Goal: Information Seeking & Learning: Learn about a topic

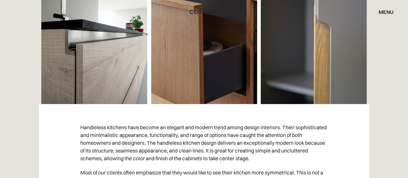
scroll to position [361, 0]
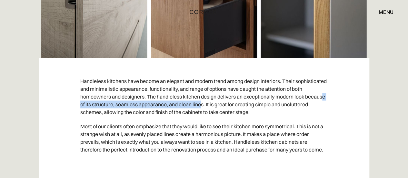
drag, startPoint x: 96, startPoint y: 107, endPoint x: 221, endPoint y: 106, distance: 125.2
click at [221, 106] on p "Handleless kitchens have become an elegant and modern trend among design interi…" at bounding box center [204, 96] width 248 height 45
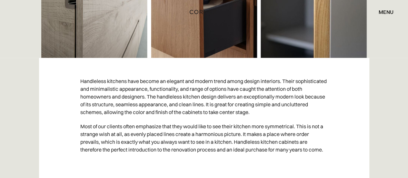
drag, startPoint x: 250, startPoint y: 104, endPoint x: 210, endPoint y: 102, distance: 39.4
click at [250, 104] on p "Handleless kitchens have become an elegant and modern trend among design interi…" at bounding box center [204, 96] width 248 height 45
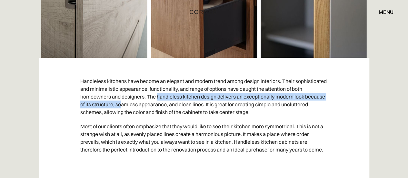
drag, startPoint x: 169, startPoint y: 98, endPoint x: 153, endPoint y: 104, distance: 17.6
click at [142, 101] on p "Handleless kitchens have become an elegant and modern trend among design interi…" at bounding box center [204, 96] width 248 height 45
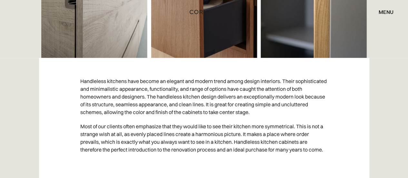
click at [175, 104] on p "Handleless kitchens have become an elegant and modern trend among design interi…" at bounding box center [204, 96] width 248 height 45
drag, startPoint x: 170, startPoint y: 98, endPoint x: 177, endPoint y: 98, distance: 7.1
click at [176, 98] on p "Handleless kitchens have become an elegant and modern trend among design interi…" at bounding box center [204, 96] width 248 height 45
drag, startPoint x: 181, startPoint y: 100, endPoint x: 173, endPoint y: 99, distance: 8.5
click at [181, 101] on p "Handleless kitchens have become an elegant and modern trend among design interi…" at bounding box center [204, 96] width 248 height 45
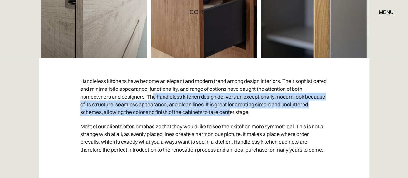
drag, startPoint x: 164, startPoint y: 96, endPoint x: 255, endPoint y: 113, distance: 91.8
click at [260, 111] on p "Handleless kitchens have become an elegant and modern trend among design interi…" at bounding box center [204, 96] width 248 height 45
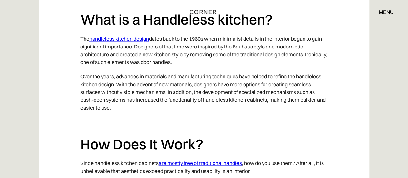
scroll to position [520, 0]
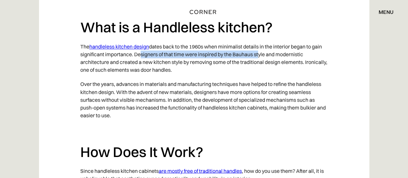
drag, startPoint x: 138, startPoint y: 54, endPoint x: 258, endPoint y: 52, distance: 120.0
click at [258, 52] on p "The handleless kitchen design dates back to the 1960s when minimalist details i…" at bounding box center [204, 57] width 248 height 37
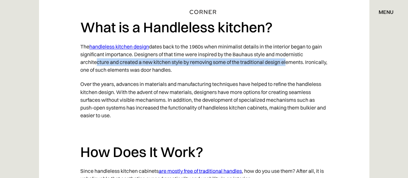
drag, startPoint x: 94, startPoint y: 62, endPoint x: 296, endPoint y: 61, distance: 202.3
click at [289, 60] on p "The handleless kitchen design dates back to the 1960s when minimalist details i…" at bounding box center [204, 57] width 248 height 37
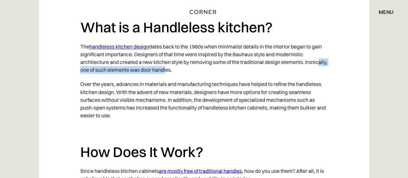
drag, startPoint x: 92, startPoint y: 69, endPoint x: 188, endPoint y: 70, distance: 96.2
click at [188, 70] on p "The handleless kitchen design dates back to the 1960s when minimalist details i…" at bounding box center [204, 57] width 248 height 37
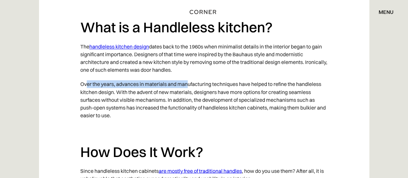
drag, startPoint x: 92, startPoint y: 84, endPoint x: 192, endPoint y: 81, distance: 100.0
click at [190, 80] on p "Over the years, advances in materials and manufacturing techniques have helped …" at bounding box center [204, 99] width 248 height 45
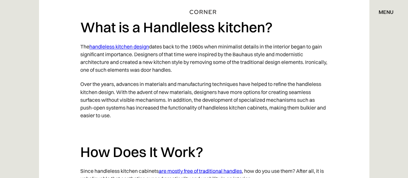
click at [172, 100] on p "Over the years, advances in materials and manufacturing techniques have helped …" at bounding box center [204, 99] width 248 height 45
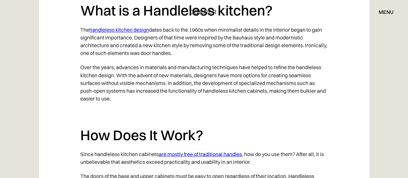
scroll to position [546, 0]
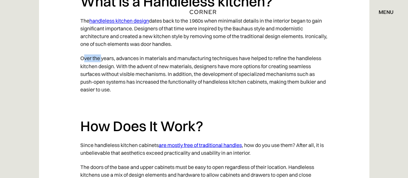
drag, startPoint x: 83, startPoint y: 58, endPoint x: 101, endPoint y: 58, distance: 18.4
click at [101, 58] on p "Over the years, advances in materials and manufacturing techniques have helped …" at bounding box center [204, 73] width 248 height 45
click at [112, 58] on p "Over the years, advances in materials and manufacturing techniques have helped …" at bounding box center [204, 73] width 248 height 45
drag, startPoint x: 94, startPoint y: 57, endPoint x: 107, endPoint y: 56, distance: 13.6
click at [107, 56] on p "Over the years, advances in materials and manufacturing techniques have helped …" at bounding box center [204, 73] width 248 height 45
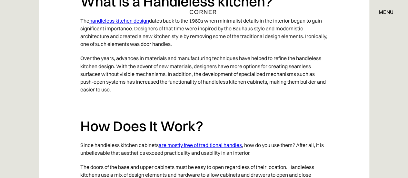
drag, startPoint x: 110, startPoint y: 67, endPoint x: 88, endPoint y: 64, distance: 22.8
click at [110, 67] on p "Over the years, advances in materials and manufacturing techniques have helped …" at bounding box center [204, 73] width 248 height 45
drag, startPoint x: 84, startPoint y: 58, endPoint x: 112, endPoint y: 58, distance: 28.1
click at [112, 58] on p "Over the years, advances in materials and manufacturing techniques have helped …" at bounding box center [204, 73] width 248 height 45
click at [119, 59] on p "Over the years, advances in materials and manufacturing techniques have helped …" at bounding box center [204, 73] width 248 height 45
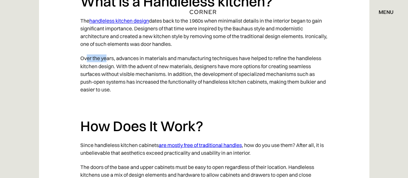
drag, startPoint x: 90, startPoint y: 57, endPoint x: 108, endPoint y: 56, distance: 17.8
click at [108, 56] on p "Over the years, advances in materials and manufacturing techniques have helped …" at bounding box center [204, 73] width 248 height 45
click at [105, 67] on p "Over the years, advances in materials and manufacturing techniques have helped …" at bounding box center [204, 73] width 248 height 45
drag, startPoint x: 84, startPoint y: 58, endPoint x: 108, endPoint y: 60, distance: 24.2
click at [108, 60] on p "Over the years, advances in materials and manufacturing techniques have helped …" at bounding box center [204, 73] width 248 height 45
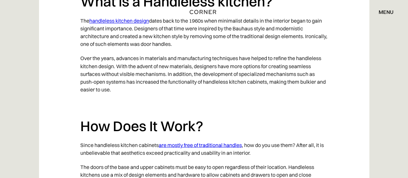
click at [101, 75] on p "Over the years, advances in materials and manufacturing techniques have helped …" at bounding box center [204, 73] width 248 height 45
drag, startPoint x: 84, startPoint y: 57, endPoint x: 108, endPoint y: 60, distance: 24.4
click at [108, 60] on p "Over the years, advances in materials and manufacturing techniques have helped …" at bounding box center [204, 73] width 248 height 45
click at [102, 73] on p "Over the years, advances in materials and manufacturing techniques have helped …" at bounding box center [204, 73] width 248 height 45
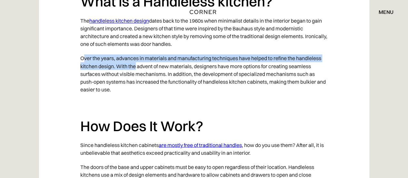
drag, startPoint x: 84, startPoint y: 58, endPoint x: 136, endPoint y: 62, distance: 51.8
click at [136, 62] on p "Over the years, advances in materials and manufacturing techniques have helped …" at bounding box center [204, 73] width 248 height 45
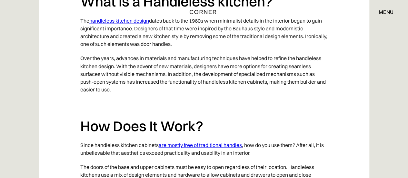
click at [129, 74] on p "Over the years, advances in materials and manufacturing techniques have helped …" at bounding box center [204, 73] width 248 height 45
drag, startPoint x: 83, startPoint y: 57, endPoint x: 111, endPoint y: 63, distance: 28.7
click at [113, 62] on p "Over the years, advances in materials and manufacturing techniques have helped …" at bounding box center [204, 73] width 248 height 45
click at [124, 86] on p "Over the years, advances in materials and manufacturing techniques have helped …" at bounding box center [204, 73] width 248 height 45
drag, startPoint x: 103, startPoint y: 73, endPoint x: 127, endPoint y: 71, distance: 23.6
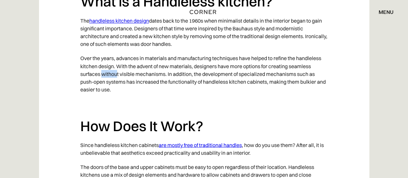
click at [125, 72] on p "Over the years, advances in materials and manufacturing techniques have helped …" at bounding box center [204, 73] width 248 height 45
click at [141, 75] on p "Over the years, advances in materials and manufacturing techniques have helped …" at bounding box center [204, 73] width 248 height 45
drag, startPoint x: 82, startPoint y: 57, endPoint x: 108, endPoint y: 58, distance: 26.5
click at [107, 58] on p "Over the years, advances in materials and manufacturing techniques have helped …" at bounding box center [204, 73] width 248 height 45
click at [115, 76] on p "Over the years, advances in materials and manufacturing techniques have helped …" at bounding box center [204, 73] width 248 height 45
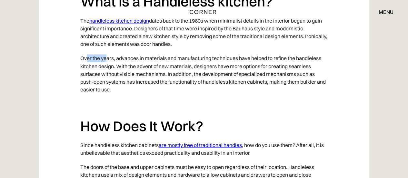
drag, startPoint x: 86, startPoint y: 57, endPoint x: 112, endPoint y: 60, distance: 26.6
click at [110, 58] on p "Over the years, advances in materials and manufacturing techniques have helped …" at bounding box center [204, 73] width 248 height 45
click at [125, 71] on p "Over the years, advances in materials and manufacturing techniques have helped …" at bounding box center [204, 73] width 248 height 45
drag, startPoint x: 83, startPoint y: 56, endPoint x: 105, endPoint y: 62, distance: 22.9
click at [104, 59] on p "Over the years, advances in materials and manufacturing techniques have helped …" at bounding box center [204, 73] width 248 height 45
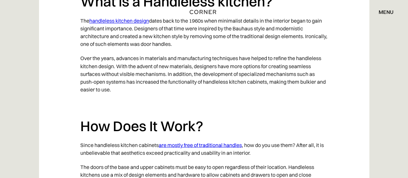
click at [104, 73] on p "Over the years, advances in materials and manufacturing techniques have helped …" at bounding box center [204, 73] width 248 height 45
drag, startPoint x: 86, startPoint y: 58, endPoint x: 120, endPoint y: 57, distance: 33.9
click at [120, 57] on p "Over the years, advances in materials and manufacturing techniques have helped …" at bounding box center [204, 73] width 248 height 45
click at [111, 71] on p "Over the years, advances in materials and manufacturing techniques have helped …" at bounding box center [204, 73] width 248 height 45
drag, startPoint x: 85, startPoint y: 58, endPoint x: 110, endPoint y: 58, distance: 25.5
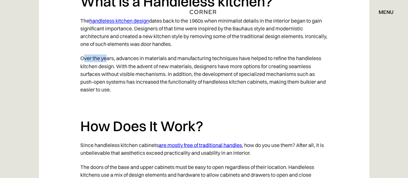
click at [110, 58] on p "Over the years, advances in materials and manufacturing techniques have helped …" at bounding box center [204, 73] width 248 height 45
click at [106, 70] on p "Over the years, advances in materials and manufacturing techniques have helped …" at bounding box center [204, 73] width 248 height 45
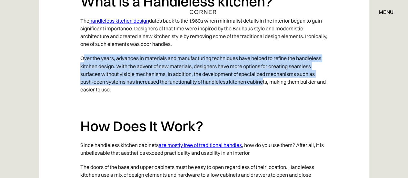
drag, startPoint x: 85, startPoint y: 57, endPoint x: 266, endPoint y: 80, distance: 182.5
click at [266, 80] on p "Over the years, advances in materials and manufacturing techniques have helped …" at bounding box center [204, 73] width 248 height 45
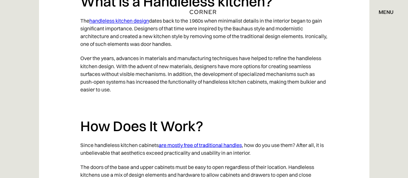
click at [247, 91] on p "Over the years, advances in materials and manufacturing techniques have helped …" at bounding box center [204, 73] width 248 height 45
drag, startPoint x: 118, startPoint y: 70, endPoint x: 202, endPoint y: 76, distance: 84.5
click at [202, 76] on p "Over the years, advances in materials and manufacturing techniques have helped …" at bounding box center [204, 73] width 248 height 45
click at [218, 74] on p "Over the years, advances in materials and manufacturing techniques have helped …" at bounding box center [204, 73] width 248 height 45
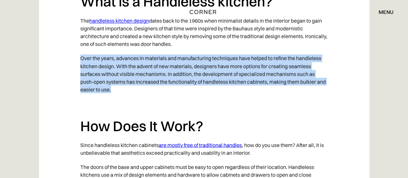
drag, startPoint x: 114, startPoint y: 65, endPoint x: 143, endPoint y: 88, distance: 36.7
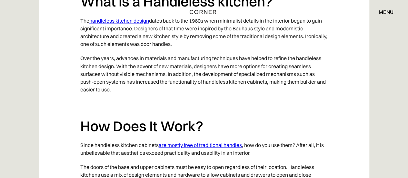
click at [186, 98] on p "‍" at bounding box center [204, 103] width 248 height 14
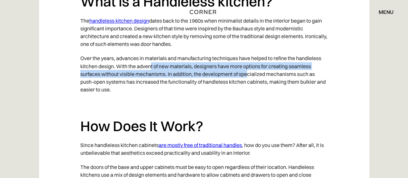
drag, startPoint x: 220, startPoint y: 67, endPoint x: 248, endPoint y: 73, distance: 28.5
click at [248, 73] on p "Over the years, advances in materials and manufacturing techniques have helped …" at bounding box center [204, 73] width 248 height 45
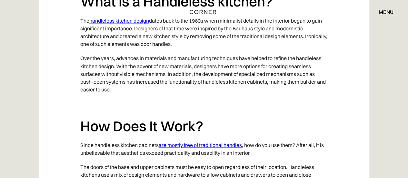
drag, startPoint x: 264, startPoint y: 102, endPoint x: 261, endPoint y: 105, distance: 3.9
click at [264, 102] on p "‍" at bounding box center [204, 103] width 248 height 14
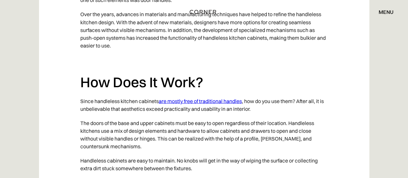
scroll to position [595, 0]
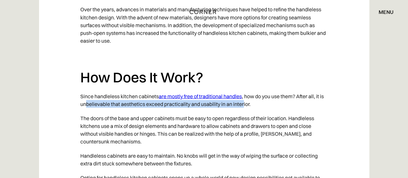
drag, startPoint x: 86, startPoint y: 104, endPoint x: 244, endPoint y: 104, distance: 157.8
click at [244, 104] on p "Since handleless kitchen cabinets are mostly free of traditional handles , how …" at bounding box center [204, 100] width 248 height 22
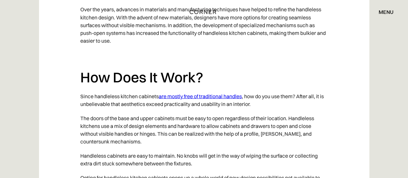
click at [294, 92] on p "Since handleless kitchen cabinets are mostly free of traditional handles , how …" at bounding box center [204, 100] width 248 height 22
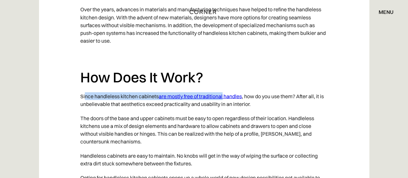
drag, startPoint x: 84, startPoint y: 96, endPoint x: 265, endPoint y: 106, distance: 180.9
click at [224, 93] on p "Since handleless kitchen cabinets are mostly free of traditional handles , how …" at bounding box center [204, 100] width 248 height 22
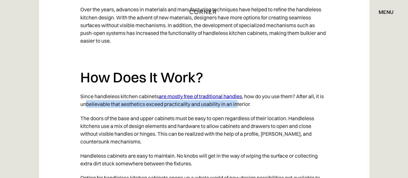
drag, startPoint x: 85, startPoint y: 105, endPoint x: 238, endPoint y: 103, distance: 153.3
click at [238, 103] on p "Since handleless kitchen cabinets are mostly free of traditional handles , how …" at bounding box center [204, 100] width 248 height 22
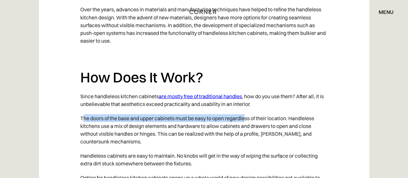
drag, startPoint x: 83, startPoint y: 120, endPoint x: 247, endPoint y: 118, distance: 164.2
click at [247, 118] on p "The doors of the base and upper cabinets must be easy to open regardless of the…" at bounding box center [204, 129] width 248 height 37
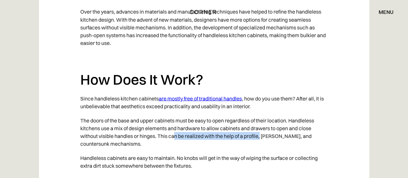
drag, startPoint x: 176, startPoint y: 133, endPoint x: 297, endPoint y: 135, distance: 120.7
click at [262, 132] on p "The doors of the base and upper cabinets must be easy to open regardless of the…" at bounding box center [204, 131] width 248 height 37
click at [301, 136] on p "The doors of the base and upper cabinets must be easy to open regardless of the…" at bounding box center [204, 131] width 248 height 37
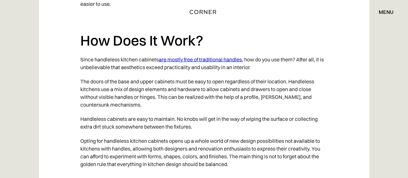
scroll to position [644, 0]
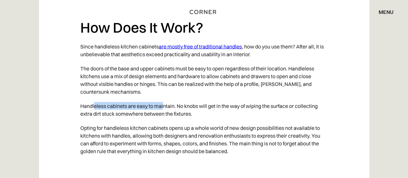
drag, startPoint x: 105, startPoint y: 106, endPoint x: 182, endPoint y: 111, distance: 77.6
click at [166, 106] on p "Handleless cabinets are easy to maintain. No knobs will get in the way of wipin…" at bounding box center [204, 110] width 248 height 22
click at [191, 116] on p "Handleless cabinets are easy to maintain. No knobs will get in the way of wipin…" at bounding box center [204, 110] width 248 height 22
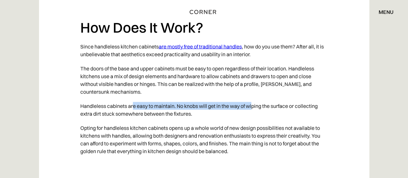
drag, startPoint x: 134, startPoint y: 106, endPoint x: 259, endPoint y: 108, distance: 124.9
click at [255, 109] on p "Handleless cabinets are easy to maintain. No knobs will get in the way of wipin…" at bounding box center [204, 110] width 248 height 22
click at [263, 114] on p "Handleless cabinets are easy to maintain. No knobs will get in the way of wipin…" at bounding box center [204, 110] width 248 height 22
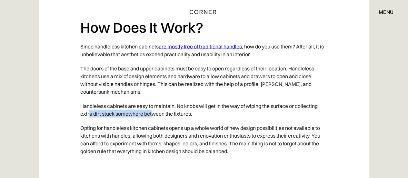
drag, startPoint x: 89, startPoint y: 115, endPoint x: 180, endPoint y: 117, distance: 91.0
click at [156, 115] on p "Handleless cabinets are easy to maintain. No knobs will get in the way of wipin…" at bounding box center [204, 110] width 248 height 22
click at [204, 118] on p "Handleless cabinets are easy to maintain. No knobs will get in the way of wipin…" at bounding box center [204, 110] width 248 height 22
drag, startPoint x: 146, startPoint y: 116, endPoint x: 194, endPoint y: 120, distance: 47.3
click at [194, 120] on p "Handleless cabinets are easy to maintain. No knobs will get in the way of wipin…" at bounding box center [204, 110] width 248 height 22
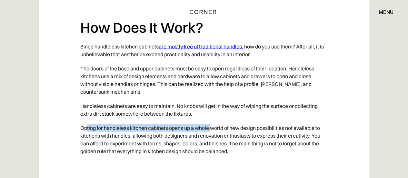
drag, startPoint x: 103, startPoint y: 130, endPoint x: 223, endPoint y: 129, distance: 120.0
click at [214, 127] on p "Opting for handleless kitchen cabinets opens up a whole world of new design pos…" at bounding box center [204, 139] width 248 height 37
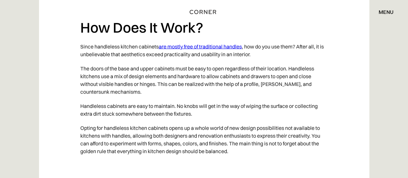
click at [231, 133] on p "Opting for handleless kitchen cabinets opens up a whole world of new design pos…" at bounding box center [204, 139] width 248 height 37
drag, startPoint x: 106, startPoint y: 129, endPoint x: 224, endPoint y: 127, distance: 118.4
click at [212, 125] on p "Opting for handleless kitchen cabinets opens up a whole world of new design pos…" at bounding box center [204, 139] width 248 height 37
click at [230, 128] on p "Opting for handleless kitchen cabinets opens up a whole world of new design pos…" at bounding box center [204, 139] width 248 height 37
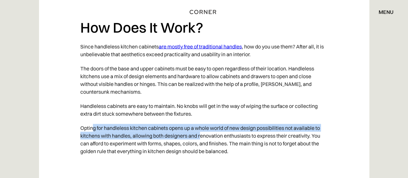
drag, startPoint x: 152, startPoint y: 130, endPoint x: 223, endPoint y: 133, distance: 71.7
click at [222, 133] on p "Opting for handleless kitchen cabinets opens up a whole world of new design pos…" at bounding box center [204, 139] width 248 height 37
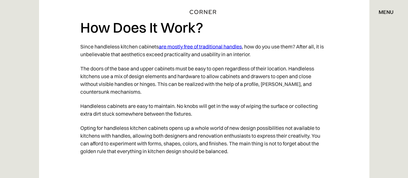
click at [268, 137] on p "Opting for handleless kitchen cabinets opens up a whole world of new design pos…" at bounding box center [204, 139] width 248 height 37
drag, startPoint x: 85, startPoint y: 135, endPoint x: 194, endPoint y: 135, distance: 109.4
click at [164, 134] on p "Opting for handleless kitchen cabinets opens up a whole world of new design pos…" at bounding box center [204, 139] width 248 height 37
click at [200, 135] on p "Opting for handleless kitchen cabinets opens up a whole world of new design pos…" at bounding box center [204, 139] width 248 height 37
drag, startPoint x: 191, startPoint y: 138, endPoint x: 251, endPoint y: 136, distance: 60.7
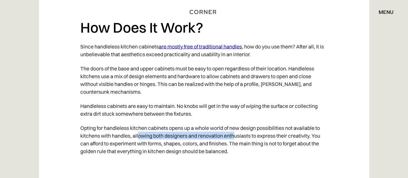
click at [240, 135] on p "Opting for handleless kitchen cabinets opens up a whole world of new design pos…" at bounding box center [204, 139] width 248 height 37
click at [267, 137] on p "Opting for handleless kitchen cabinets opens up a whole world of new design pos…" at bounding box center [204, 139] width 248 height 37
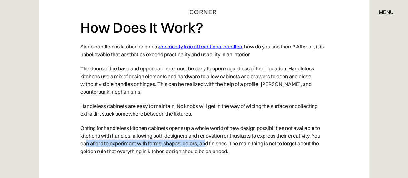
drag, startPoint x: 93, startPoint y: 142, endPoint x: 208, endPoint y: 146, distance: 115.3
click at [208, 146] on p "Opting for handleless kitchen cabinets opens up a whole world of new design pos…" at bounding box center [204, 139] width 248 height 37
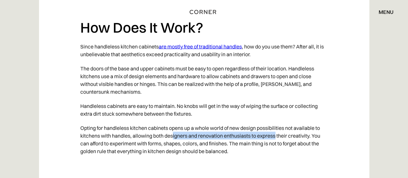
drag, startPoint x: 173, startPoint y: 133, endPoint x: 277, endPoint y: 132, distance: 103.9
click at [277, 132] on p "Opting for handleless kitchen cabinets opens up a whole world of new design pos…" at bounding box center [204, 139] width 248 height 37
click at [277, 133] on p "Opting for handleless kitchen cabinets opens up a whole world of new design pos…" at bounding box center [204, 139] width 248 height 37
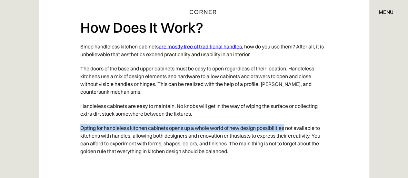
drag, startPoint x: 85, startPoint y: 128, endPoint x: 285, endPoint y: 125, distance: 200.7
click at [285, 125] on p "Opting for handleless kitchen cabinets opens up a whole world of new design pos…" at bounding box center [204, 139] width 248 height 37
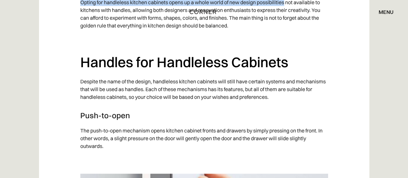
scroll to position [774, 0]
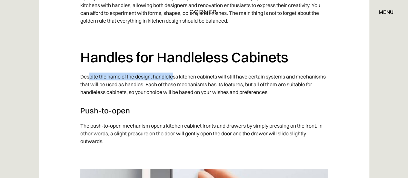
drag, startPoint x: 89, startPoint y: 73, endPoint x: 173, endPoint y: 81, distance: 84.3
click at [173, 79] on p "Despite the name of the design, handleless kitchen cabinets will still have cer…" at bounding box center [204, 84] width 248 height 30
click at [170, 96] on p "Despite the name of the design, handleless kitchen cabinets will still have cer…" at bounding box center [204, 84] width 248 height 30
drag, startPoint x: 87, startPoint y: 75, endPoint x: 191, endPoint y: 84, distance: 104.2
click at [171, 78] on p "Despite the name of the design, handleless kitchen cabinets will still have cer…" at bounding box center [204, 84] width 248 height 30
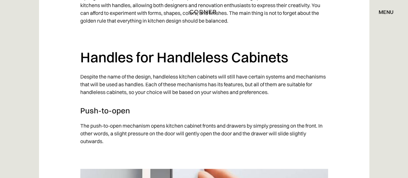
drag, startPoint x: 193, startPoint y: 84, endPoint x: 188, endPoint y: 84, distance: 4.2
click at [193, 84] on p "Despite the name of the design, handleless kitchen cabinets will still have cer…" at bounding box center [204, 84] width 248 height 30
drag, startPoint x: 76, startPoint y: 77, endPoint x: 150, endPoint y: 76, distance: 74.9
click at [142, 89] on p "Despite the name of the design, handleless kitchen cabinets will still have cer…" at bounding box center [204, 84] width 248 height 30
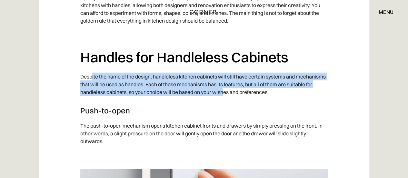
drag, startPoint x: 126, startPoint y: 76, endPoint x: 226, endPoint y: 95, distance: 102.0
click at [226, 92] on p "Despite the name of the design, handleless kitchen cabinets will still have cer…" at bounding box center [204, 84] width 248 height 30
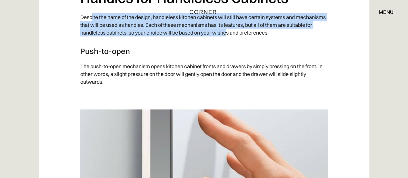
scroll to position [839, 0]
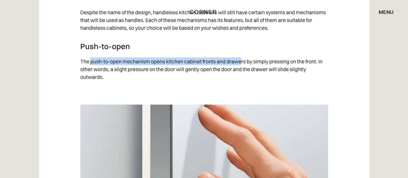
drag, startPoint x: 128, startPoint y: 63, endPoint x: 244, endPoint y: 63, distance: 116.2
click at [244, 63] on p "The push-to-open mechanism opens kitchen cabinet fronts and drawers by simply p…" at bounding box center [204, 69] width 248 height 30
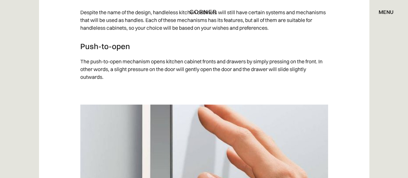
click at [129, 76] on p "The push-to-open mechanism opens kitchen cabinet fronts and drawers by simply p…" at bounding box center [204, 69] width 248 height 30
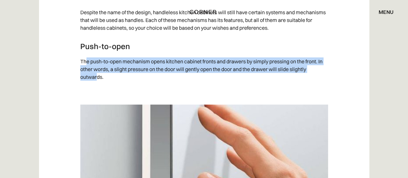
drag, startPoint x: 119, startPoint y: 62, endPoint x: 96, endPoint y: 74, distance: 26.7
click at [96, 74] on p "The push-to-open mechanism opens kitchen cabinet fronts and drawers by simply p…" at bounding box center [204, 69] width 248 height 30
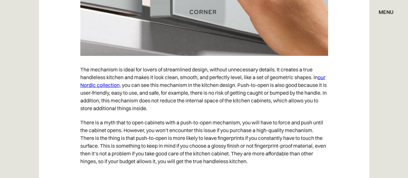
scroll to position [1026, 0]
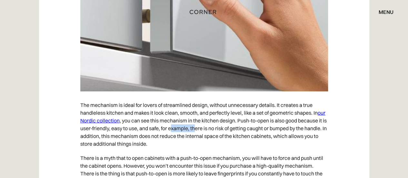
drag, startPoint x: 203, startPoint y: 126, endPoint x: 227, endPoint y: 126, distance: 23.9
click at [227, 126] on p "The mechanism is ideal for lovers of streamlined design, without unnecessary de…" at bounding box center [204, 124] width 248 height 53
click at [153, 130] on p "The mechanism is ideal for lovers of streamlined design, without unnecessary de…" at bounding box center [204, 124] width 248 height 53
drag, startPoint x: 220, startPoint y: 126, endPoint x: 261, endPoint y: 128, distance: 41.7
click at [250, 127] on p "The mechanism is ideal for lovers of streamlined design, without unnecessary de…" at bounding box center [204, 124] width 248 height 53
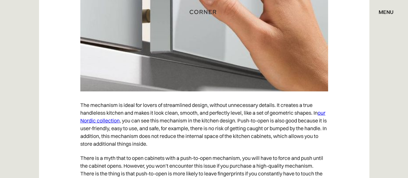
click at [266, 128] on p "The mechanism is ideal for lovers of streamlined design, without unnecessary de…" at bounding box center [204, 124] width 248 height 53
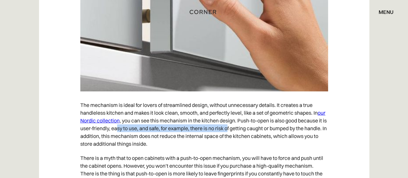
drag, startPoint x: 148, startPoint y: 128, endPoint x: 258, endPoint y: 128, distance: 109.7
click at [258, 128] on p "The mechanism is ideal for lovers of streamlined design, without unnecessary de…" at bounding box center [204, 124] width 248 height 53
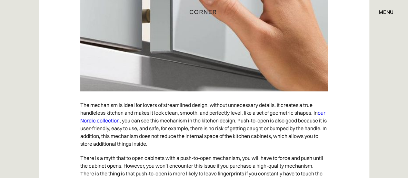
click at [270, 130] on p "The mechanism is ideal for lovers of streamlined design, without unnecessary de…" at bounding box center [204, 124] width 248 height 53
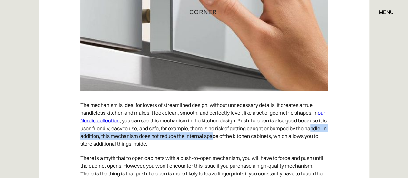
drag, startPoint x: 114, startPoint y: 136, endPoint x: 245, endPoint y: 137, distance: 131.0
click at [245, 137] on p "The mechanism is ideal for lovers of streamlined design, without unnecessary de…" at bounding box center [204, 124] width 248 height 53
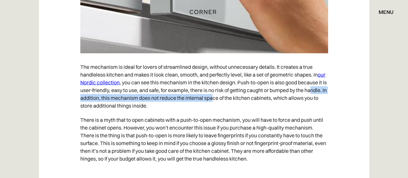
scroll to position [1069, 0]
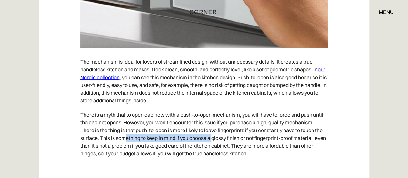
drag, startPoint x: 183, startPoint y: 138, endPoint x: 249, endPoint y: 138, distance: 65.8
click at [228, 140] on p "There is a myth that to open cabinets with a push-to-open mechanism, you will h…" at bounding box center [204, 133] width 248 height 53
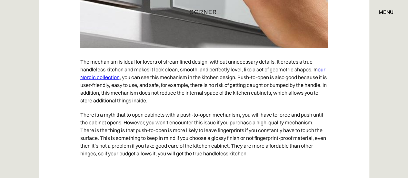
click at [251, 138] on p "There is a myth that to open cabinets with a push-to-open mechanism, you will h…" at bounding box center [204, 133] width 248 height 53
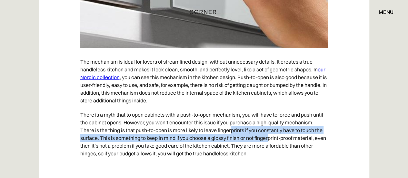
drag, startPoint x: 234, startPoint y: 133, endPoint x: 278, endPoint y: 136, distance: 44.3
click at [272, 136] on p "There is a myth that to open cabinets with a push-to-open mechanism, you will h…" at bounding box center [204, 133] width 248 height 53
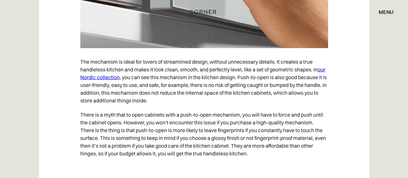
click at [295, 138] on p "There is a myth that to open cabinets with a push-to-open mechanism, you will h…" at bounding box center [204, 133] width 248 height 53
drag, startPoint x: 90, startPoint y: 147, endPoint x: 126, endPoint y: 148, distance: 35.8
click at [126, 148] on p "There is a myth that to open cabinets with a push-to-open mechanism, you will h…" at bounding box center [204, 133] width 248 height 53
click at [136, 146] on p "There is a myth that to open cabinets with a push-to-open mechanism, you will h…" at bounding box center [204, 133] width 248 height 53
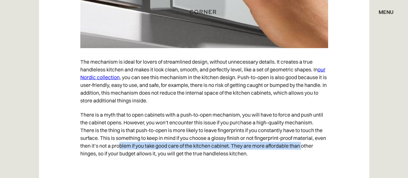
drag, startPoint x: 82, startPoint y: 150, endPoint x: 144, endPoint y: 147, distance: 61.3
click at [142, 147] on p "There is a myth that to open cabinets with a push-to-open mechanism, you will h…" at bounding box center [204, 133] width 248 height 53
click at [148, 146] on p "There is a myth that to open cabinets with a push-to-open mechanism, you will h…" at bounding box center [204, 133] width 248 height 53
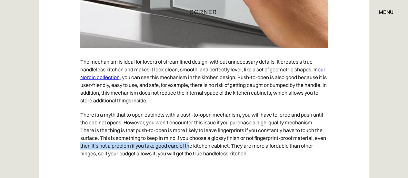
drag, startPoint x: 91, startPoint y: 145, endPoint x: 212, endPoint y: 144, distance: 121.3
click at [211, 144] on p "There is a myth that to open cabinets with a push-to-open mechanism, you will h…" at bounding box center [204, 133] width 248 height 53
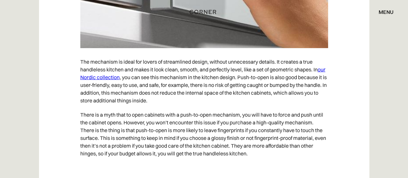
click at [230, 145] on p "There is a myth that to open cabinets with a push-to-open mechanism, you will h…" at bounding box center [204, 133] width 248 height 53
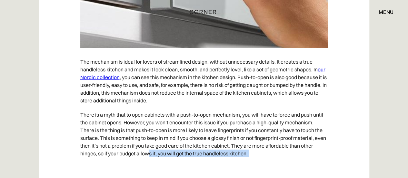
drag, startPoint x: 162, startPoint y: 153, endPoint x: 242, endPoint y: 160, distance: 80.7
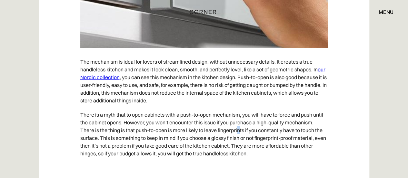
drag, startPoint x: 239, startPoint y: 127, endPoint x: 281, endPoint y: 129, distance: 41.3
click at [240, 127] on p "There is a myth that to open cabinets with a push-to-open mechanism, you will h…" at bounding box center [204, 133] width 248 height 53
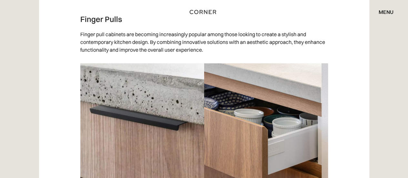
scroll to position [1221, 0]
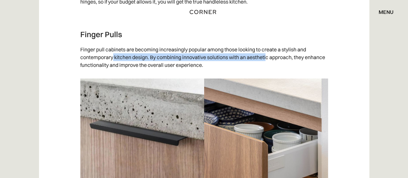
drag, startPoint x: 139, startPoint y: 58, endPoint x: 282, endPoint y: 59, distance: 142.9
click at [267, 57] on p "Finger pull cabinets are becoming increasingly popular among those looking to c…" at bounding box center [204, 57] width 248 height 30
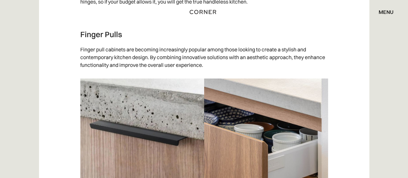
click at [283, 59] on p "Finger pull cabinets are becoming increasingly popular among those looking to c…" at bounding box center [204, 57] width 248 height 30
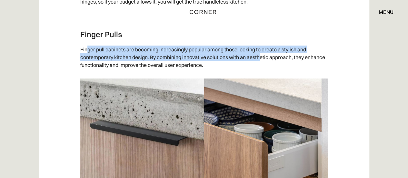
drag, startPoint x: 86, startPoint y: 50, endPoint x: 261, endPoint y: 54, distance: 174.9
click at [261, 54] on p "Finger pull cabinets are becoming increasingly popular among those looking to c…" at bounding box center [204, 57] width 248 height 30
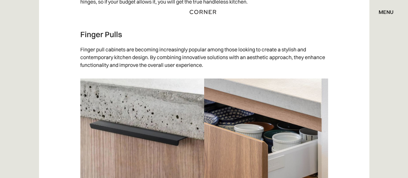
click at [92, 65] on p "Finger pull cabinets are becoming increasingly popular among those looking to c…" at bounding box center [204, 57] width 248 height 30
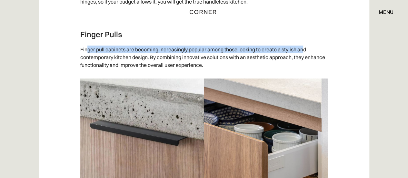
drag, startPoint x: 86, startPoint y: 50, endPoint x: 305, endPoint y: 53, distance: 219.1
click at [305, 53] on p "Finger pull cabinets are becoming increasingly popular among those looking to c…" at bounding box center [204, 57] width 248 height 30
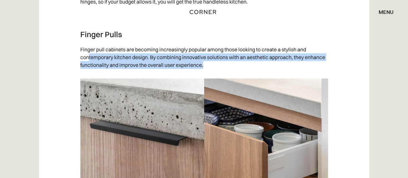
drag, startPoint x: 98, startPoint y: 56, endPoint x: 287, endPoint y: 64, distance: 189.5
click at [287, 64] on p "Finger pull cabinets are becoming increasingly popular among those looking to c…" at bounding box center [204, 57] width 248 height 30
click at [80, 65] on p "Finger pull cabinets are becoming increasingly popular among those looking to c…" at bounding box center [204, 57] width 248 height 30
click at [208, 58] on p "Finger pull cabinets are becoming increasingly popular among those looking to c…" at bounding box center [204, 57] width 248 height 30
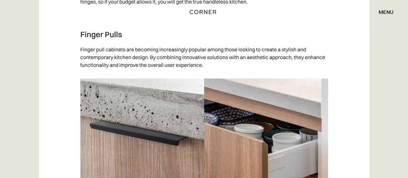
click at [214, 44] on p "Finger pull cabinets are becoming increasingly popular among those looking to c…" at bounding box center [204, 57] width 248 height 30
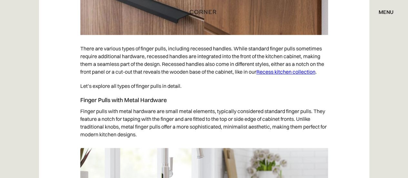
scroll to position [1506, 0]
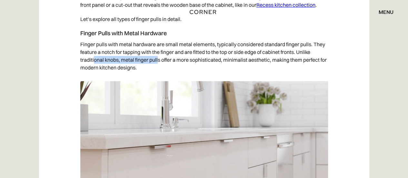
drag, startPoint x: 94, startPoint y: 60, endPoint x: 168, endPoint y: 61, distance: 73.6
click at [164, 61] on p "Finger pulls with metal hardware are small metal elements, typically considered…" at bounding box center [204, 55] width 248 height 37
click at [182, 60] on p "Finger pulls with metal hardware are small metal elements, typically considered…" at bounding box center [204, 55] width 248 height 37
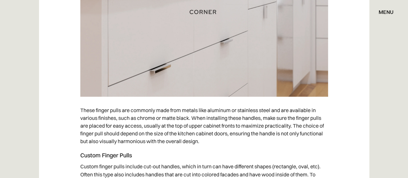
scroll to position [1725, 0]
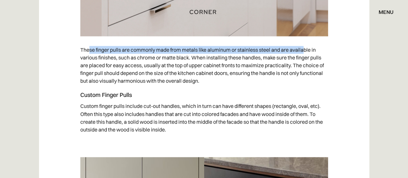
drag, startPoint x: 88, startPoint y: 50, endPoint x: 305, endPoint y: 50, distance: 216.5
click at [305, 50] on p "These finger pulls are commonly made from metals like aluminum or stainless ste…" at bounding box center [204, 65] width 248 height 45
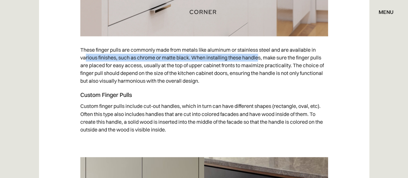
drag, startPoint x: 87, startPoint y: 57, endPoint x: 216, endPoint y: 59, distance: 129.4
click at [218, 59] on p "These finger pulls are commonly made from metals like aluminum or stainless ste…" at bounding box center [204, 65] width 248 height 45
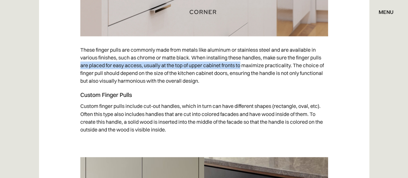
drag, startPoint x: 74, startPoint y: 63, endPoint x: 241, endPoint y: 65, distance: 166.8
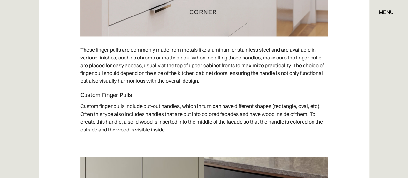
drag, startPoint x: 153, startPoint y: 75, endPoint x: 142, endPoint y: 74, distance: 11.4
click at [153, 75] on p "These finger pulls are commonly made from metals like aluminum or stainless ste…" at bounding box center [204, 65] width 248 height 45
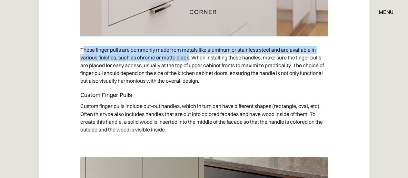
drag, startPoint x: 125, startPoint y: 53, endPoint x: 190, endPoint y: 59, distance: 66.1
click at [190, 59] on p "These finger pulls are commonly made from metals like aluminum or stainless ste…" at bounding box center [204, 65] width 248 height 45
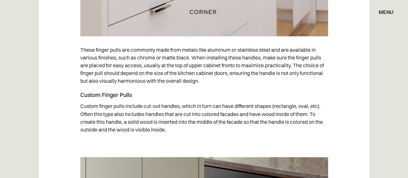
click at [203, 62] on p "These finger pulls are commonly made from metals like aluminum or stainless ste…" at bounding box center [204, 65] width 248 height 45
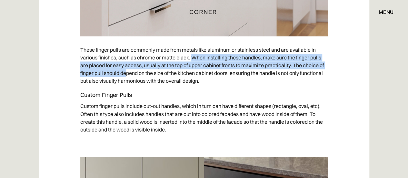
drag, startPoint x: 222, startPoint y: 59, endPoint x: 127, endPoint y: 73, distance: 96.0
click at [127, 73] on p "These finger pulls are commonly made from metals like aluminum or stainless ste…" at bounding box center [204, 65] width 248 height 45
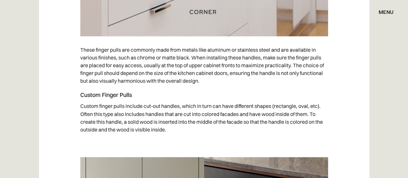
click at [141, 74] on p "These finger pulls are commonly made from metals like aluminum or stainless ste…" at bounding box center [204, 65] width 248 height 45
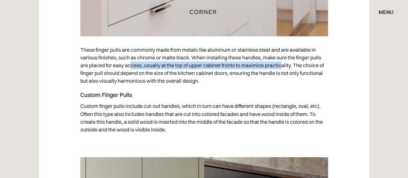
drag, startPoint x: 131, startPoint y: 64, endPoint x: 283, endPoint y: 64, distance: 151.6
click at [282, 64] on p "These finger pulls are commonly made from metals like aluminum or stainless ste…" at bounding box center [204, 65] width 248 height 45
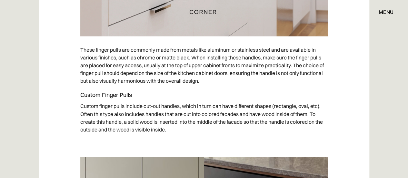
drag, startPoint x: 96, startPoint y: 66, endPoint x: 88, endPoint y: 66, distance: 7.7
click at [96, 66] on p "These finger pulls are commonly made from metals like aluminum or stainless ste…" at bounding box center [204, 65] width 248 height 45
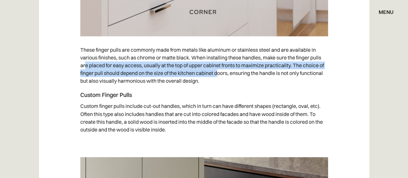
drag, startPoint x: 86, startPoint y: 65, endPoint x: 219, endPoint y: 75, distance: 133.6
click at [219, 75] on p "These finger pulls are commonly made from metals like aluminum or stainless ste…" at bounding box center [204, 65] width 248 height 45
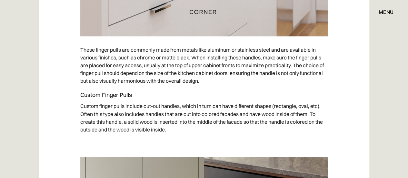
click at [259, 77] on p "These finger pulls are commonly made from metals like aluminum or stainless ste…" at bounding box center [204, 65] width 248 height 45
drag, startPoint x: 238, startPoint y: 73, endPoint x: 290, endPoint y: 76, distance: 51.7
click at [290, 76] on p "These finger pulls are commonly made from metals like aluminum or stainless ste…" at bounding box center [204, 65] width 248 height 45
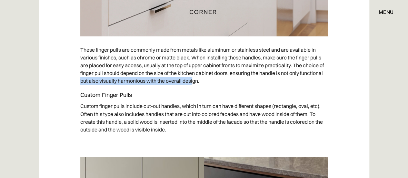
drag, startPoint x: 82, startPoint y: 79, endPoint x: 193, endPoint y: 85, distance: 110.8
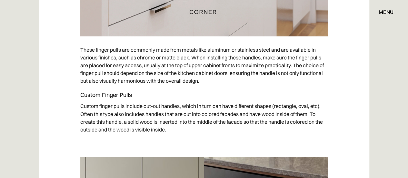
click at [125, 109] on p "Custom finger pulls include cut-out handles, which in turn can have different s…" at bounding box center [204, 117] width 248 height 37
drag, startPoint x: 120, startPoint y: 96, endPoint x: 134, endPoint y: 96, distance: 13.9
click at [134, 96] on h4 "Custom Finger Pulls" at bounding box center [204, 95] width 248 height 8
click at [96, 113] on p "Custom finger pulls include cut-out handles, which in turn can have different s…" at bounding box center [204, 117] width 248 height 37
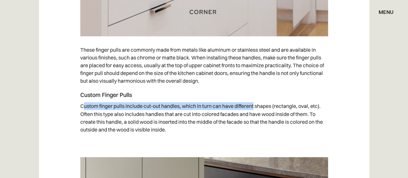
drag, startPoint x: 105, startPoint y: 102, endPoint x: 292, endPoint y: 106, distance: 187.5
click at [279, 106] on p "Custom finger pulls include cut-out handles, which in turn can have different s…" at bounding box center [204, 117] width 248 height 37
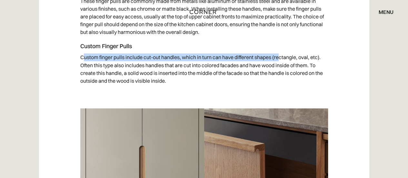
scroll to position [1784, 0]
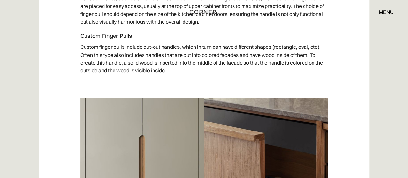
click at [270, 56] on p "Custom finger pulls include cut-out handles, which in turn can have different s…" at bounding box center [204, 58] width 248 height 37
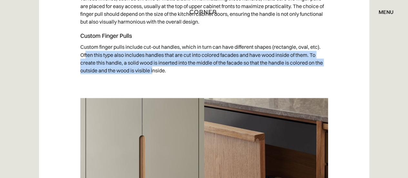
drag, startPoint x: 103, startPoint y: 55, endPoint x: 152, endPoint y: 68, distance: 51.3
click at [152, 68] on p "Custom finger pulls include cut-out handles, which in turn can have different s…" at bounding box center [204, 58] width 248 height 37
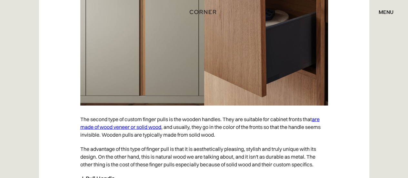
scroll to position [1971, 0]
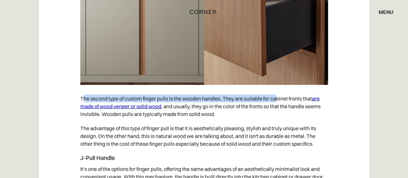
drag, startPoint x: 84, startPoint y: 96, endPoint x: 277, endPoint y: 99, distance: 192.7
click at [277, 99] on p "The second type of custom finger pulls is the wooden handles. They are suitable…" at bounding box center [204, 106] width 248 height 30
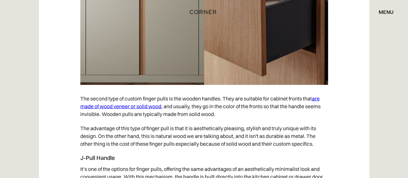
click at [218, 112] on p "The second type of custom finger pulls is the wooden handles. They are suitable…" at bounding box center [204, 106] width 248 height 30
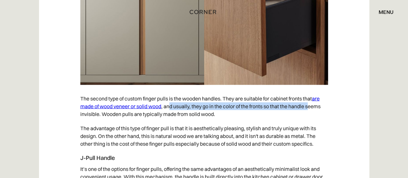
drag, startPoint x: 170, startPoint y: 104, endPoint x: 311, endPoint y: 106, distance: 141.0
click at [311, 106] on p "The second type of custom finger pulls is the wooden handles. They are suitable…" at bounding box center [204, 106] width 248 height 30
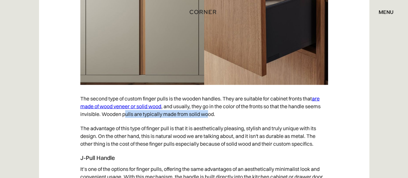
drag, startPoint x: 141, startPoint y: 115, endPoint x: 211, endPoint y: 115, distance: 70.0
click at [212, 114] on p "The second type of custom finger pulls is the wooden handles. They are suitable…" at bounding box center [204, 106] width 248 height 30
click at [185, 109] on p "The second type of custom finger pulls is the wooden handles. They are suitable…" at bounding box center [204, 106] width 248 height 30
click at [248, 114] on p "The second type of custom finger pulls is the wooden handles. They are suitable…" at bounding box center [204, 106] width 248 height 30
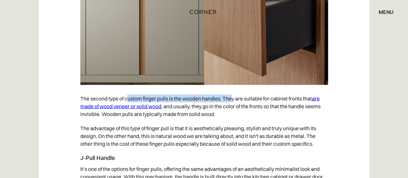
drag, startPoint x: 161, startPoint y: 101, endPoint x: 233, endPoint y: 100, distance: 71.3
click at [233, 100] on p "The second type of custom finger pulls is the wooden handles. They are suitable…" at bounding box center [204, 106] width 248 height 30
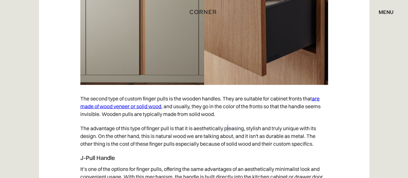
click at [228, 126] on p "The advantage of this type of finger pull is that it is aesthetically pleasing,…" at bounding box center [204, 136] width 248 height 30
click at [245, 140] on p "The advantage of this type of finger pull is that it is aesthetically pleasing,…" at bounding box center [204, 136] width 248 height 30
drag, startPoint x: 88, startPoint y: 115, endPoint x: 171, endPoint y: 116, distance: 82.6
click at [168, 115] on p "The second type of custom finger pulls is the wooden handles. They are suitable…" at bounding box center [204, 106] width 248 height 30
click at [195, 122] on p "The advantage of this type of finger pull is that it is aesthetically pleasing,…" at bounding box center [204, 136] width 248 height 30
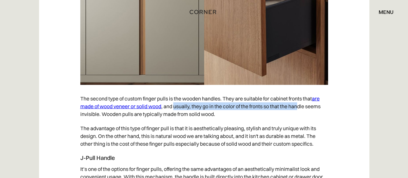
drag, startPoint x: 176, startPoint y: 108, endPoint x: 300, endPoint y: 106, distance: 124.9
click at [300, 106] on p "The second type of custom finger pulls is the wooden handles. They are suitable…" at bounding box center [204, 106] width 248 height 30
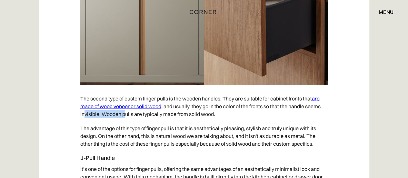
drag, startPoint x: 89, startPoint y: 114, endPoint x: 138, endPoint y: 118, distance: 49.2
click at [127, 116] on p "The second type of custom finger pulls is the wooden handles. They are suitable…" at bounding box center [204, 106] width 248 height 30
drag, startPoint x: 239, startPoint y: 106, endPoint x: 272, endPoint y: 109, distance: 32.3
click at [272, 109] on p "The second type of custom finger pulls is the wooden handles. They are suitable…" at bounding box center [204, 106] width 248 height 30
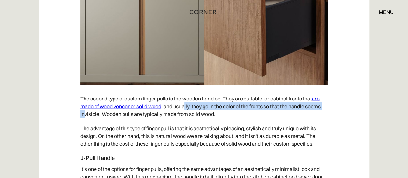
drag, startPoint x: 85, startPoint y: 112, endPoint x: 186, endPoint y: 110, distance: 101.0
click at [186, 109] on p "The second type of custom finger pulls is the wooden handles. They are suitable…" at bounding box center [204, 106] width 248 height 30
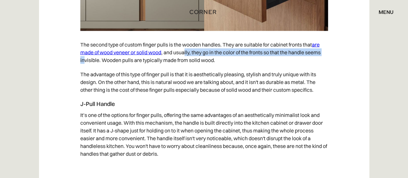
scroll to position [2040, 0]
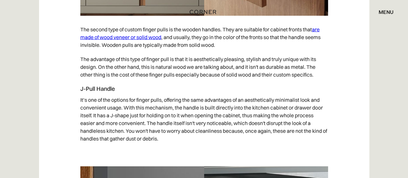
click at [75, 78] on div "Handleless kitchens have become an elegant and modern trend among design interi…" at bounding box center [204, 27] width 330 height 3297
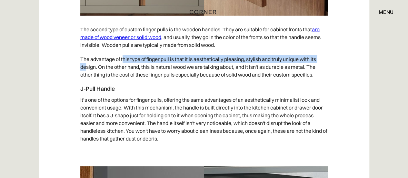
drag, startPoint x: 85, startPoint y: 63, endPoint x: 177, endPoint y: 70, distance: 92.2
click at [170, 60] on p "The advantage of this type of finger pull is that it is aesthetically pleasing,…" at bounding box center [204, 67] width 248 height 30
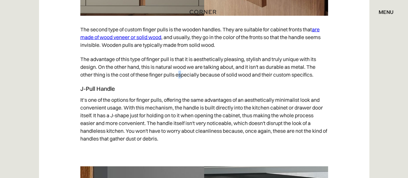
drag, startPoint x: 181, startPoint y: 73, endPoint x: 168, endPoint y: 71, distance: 13.1
click at [181, 73] on p "The advantage of this type of finger pull is that it is aesthetically pleasing,…" at bounding box center [204, 67] width 248 height 30
drag, startPoint x: 92, startPoint y: 49, endPoint x: 142, endPoint y: 51, distance: 50.7
click at [139, 51] on p "The second type of custom finger pulls is the wooden handles. They are suitable…" at bounding box center [204, 37] width 248 height 30
click at [144, 71] on p "The advantage of this type of finger pull is that it is aesthetically pleasing,…" at bounding box center [204, 67] width 248 height 30
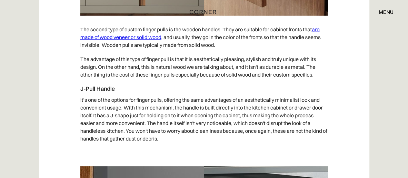
drag, startPoint x: 82, startPoint y: 59, endPoint x: 108, endPoint y: 62, distance: 25.7
click at [102, 61] on p "The advantage of this type of finger pull is that it is aesthetically pleasing,…" at bounding box center [204, 67] width 248 height 30
click at [118, 66] on p "The advantage of this type of finger pull is that it is aesthetically pleasing,…" at bounding box center [204, 67] width 248 height 30
drag, startPoint x: 85, startPoint y: 61, endPoint x: 110, endPoint y: 61, distance: 25.5
click at [107, 60] on p "The advantage of this type of finger pull is that it is aesthetically pleasing,…" at bounding box center [204, 67] width 248 height 30
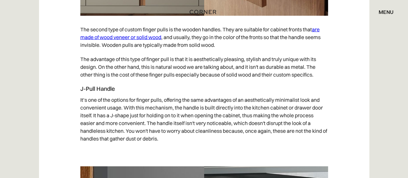
click at [117, 65] on p "The advantage of this type of finger pull is that it is aesthetically pleasing,…" at bounding box center [204, 67] width 248 height 30
drag, startPoint x: 84, startPoint y: 59, endPoint x: 109, endPoint y: 60, distance: 25.2
click at [106, 60] on p "The advantage of this type of finger pull is that it is aesthetically pleasing,…" at bounding box center [204, 67] width 248 height 30
click at [116, 67] on p "The advantage of this type of finger pull is that it is aesthetically pleasing,…" at bounding box center [204, 67] width 248 height 30
drag, startPoint x: 88, startPoint y: 59, endPoint x: 105, endPoint y: 62, distance: 17.3
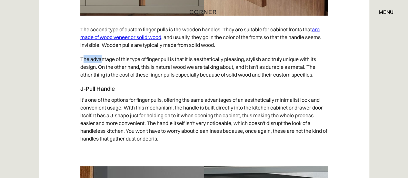
click at [102, 61] on p "The advantage of this type of finger pull is that it is aesthetically pleasing,…" at bounding box center [204, 67] width 248 height 30
click at [112, 71] on p "The advantage of this type of finger pull is that it is aesthetically pleasing,…" at bounding box center [204, 67] width 248 height 30
click at [91, 60] on p "The advantage of this type of finger pull is that it is aesthetically pleasing,…" at bounding box center [204, 67] width 248 height 30
drag, startPoint x: 85, startPoint y: 59, endPoint x: 113, endPoint y: 62, distance: 28.2
click at [113, 62] on p "The advantage of this type of finger pull is that it is aesthetically pleasing,…" at bounding box center [204, 67] width 248 height 30
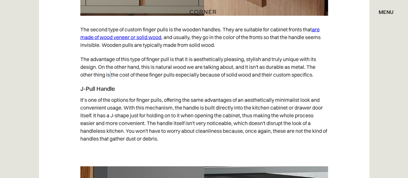
click at [111, 75] on p "The advantage of this type of finger pull is that it is aesthetically pleasing,…" at bounding box center [204, 67] width 248 height 30
drag, startPoint x: 85, startPoint y: 59, endPoint x: 137, endPoint y: 60, distance: 52.0
click at [143, 59] on p "The advantage of this type of finger pull is that it is aesthetically pleasing,…" at bounding box center [204, 67] width 248 height 30
click at [102, 73] on p "The advantage of this type of finger pull is that it is aesthetically pleasing,…" at bounding box center [204, 67] width 248 height 30
drag, startPoint x: 83, startPoint y: 59, endPoint x: 92, endPoint y: 61, distance: 9.6
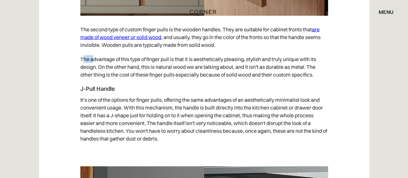
click at [92, 61] on p "The advantage of this type of finger pull is that it is aesthetically pleasing,…" at bounding box center [204, 67] width 248 height 30
click at [100, 70] on p "The advantage of this type of finger pull is that it is aesthetically pleasing,…" at bounding box center [204, 67] width 248 height 30
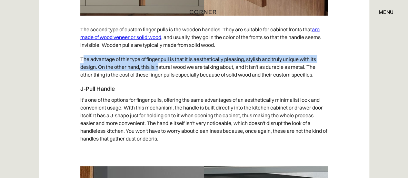
drag, startPoint x: 84, startPoint y: 58, endPoint x: 163, endPoint y: 74, distance: 80.6
click at [163, 66] on p "The advantage of this type of finger pull is that it is aesthetically pleasing,…" at bounding box center [204, 67] width 248 height 30
click at [139, 95] on p "It’s one of the options for finger pulls, offering the same advantages of an ae…" at bounding box center [204, 119] width 248 height 53
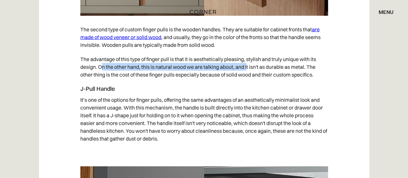
drag, startPoint x: 109, startPoint y: 64, endPoint x: 248, endPoint y: 64, distance: 139.4
click at [248, 64] on p "The advantage of this type of finger pull is that it is aesthetically pleasing,…" at bounding box center [204, 67] width 248 height 30
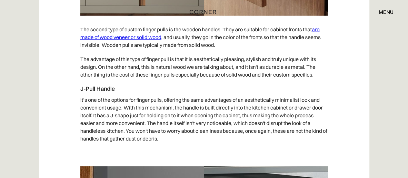
click at [169, 102] on p "It’s one of the options for finger pulls, offering the same advantages of an ae…" at bounding box center [204, 119] width 248 height 53
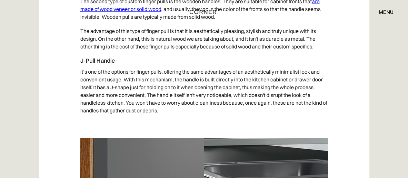
scroll to position [2077, 0]
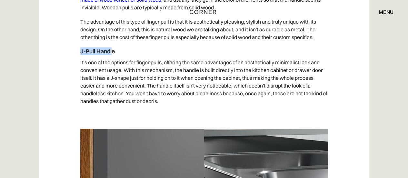
drag, startPoint x: 81, startPoint y: 51, endPoint x: 113, endPoint y: 50, distance: 31.6
click at [113, 49] on h4 "J-Pull Handle" at bounding box center [204, 51] width 248 height 8
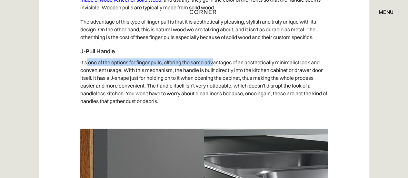
drag, startPoint x: 86, startPoint y: 64, endPoint x: 215, endPoint y: 61, distance: 128.1
click at [215, 61] on p "It’s one of the options for finger pulls, offering the same advantages of an ae…" at bounding box center [204, 81] width 248 height 53
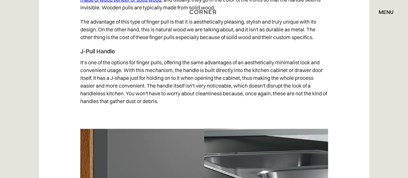
click at [85, 79] on p "It’s one of the options for finger pulls, offering the same advantages of an ae…" at bounding box center [204, 81] width 248 height 53
drag, startPoint x: 103, startPoint y: 52, endPoint x: 109, endPoint y: 53, distance: 6.5
click at [109, 53] on h4 "J-Pull Handle" at bounding box center [204, 51] width 248 height 8
click at [101, 71] on p "It’s one of the options for finger pulls, offering the same advantages of an ae…" at bounding box center [204, 81] width 248 height 53
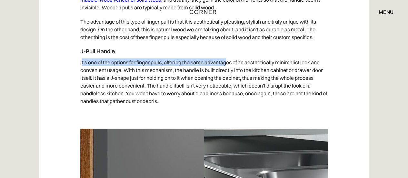
drag, startPoint x: 81, startPoint y: 62, endPoint x: 227, endPoint y: 62, distance: 145.8
click at [227, 62] on p "It’s one of the options for finger pulls, offering the same advantages of an ae…" at bounding box center [204, 81] width 248 height 53
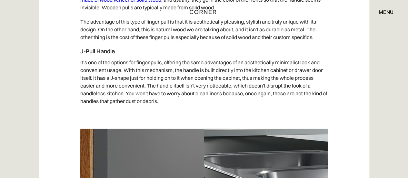
click at [98, 85] on p "It’s one of the options for finger pulls, offering the same advantages of an ae…" at bounding box center [204, 81] width 248 height 53
drag, startPoint x: 85, startPoint y: 54, endPoint x: 106, endPoint y: 68, distance: 25.0
click at [114, 55] on h4 "J-Pull Handle" at bounding box center [204, 51] width 248 height 8
drag, startPoint x: 101, startPoint y: 78, endPoint x: 94, endPoint y: 69, distance: 11.7
click at [101, 78] on p "It’s one of the options for finger pulls, offering the same advantages of an ae…" at bounding box center [204, 81] width 248 height 53
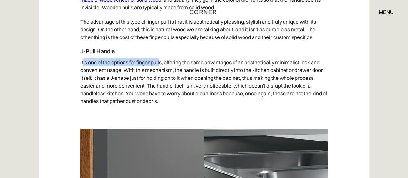
drag, startPoint x: 83, startPoint y: 62, endPoint x: 161, endPoint y: 60, distance: 78.1
click at [161, 60] on p "It’s one of the options for finger pulls, offering the same advantages of an ae…" at bounding box center [204, 81] width 248 height 53
click at [114, 80] on p "It’s one of the options for finger pulls, offering the same advantages of an ae…" at bounding box center [204, 81] width 248 height 53
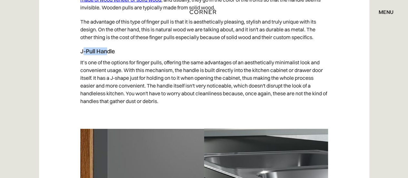
drag, startPoint x: 82, startPoint y: 49, endPoint x: 108, endPoint y: 51, distance: 26.9
click at [108, 51] on h4 "J-Pull Handle" at bounding box center [204, 51] width 248 height 8
click at [97, 71] on p "It’s one of the options for finger pulls, offering the same advantages of an ae…" at bounding box center [204, 81] width 248 height 53
drag, startPoint x: 83, startPoint y: 62, endPoint x: 99, endPoint y: 62, distance: 16.8
click at [99, 62] on p "It’s one of the options for finger pulls, offering the same advantages of an ae…" at bounding box center [204, 81] width 248 height 53
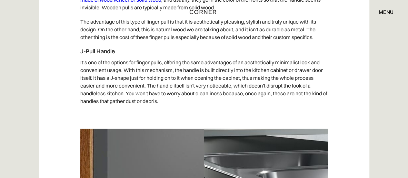
click at [103, 78] on p "It’s one of the options for finger pulls, offering the same advantages of an ae…" at bounding box center [204, 81] width 248 height 53
drag, startPoint x: 86, startPoint y: 51, endPoint x: 107, endPoint y: 53, distance: 21.7
click at [107, 53] on h4 "J-Pull Handle" at bounding box center [204, 51] width 248 height 8
click at [95, 70] on p "It’s one of the options for finger pulls, offering the same advantages of an ae…" at bounding box center [204, 81] width 248 height 53
drag, startPoint x: 82, startPoint y: 61, endPoint x: 140, endPoint y: 72, distance: 59.0
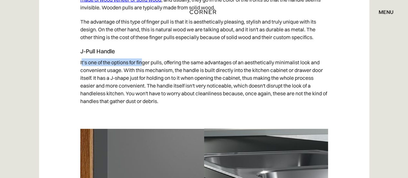
click at [142, 63] on p "It’s one of the options for finger pulls, offering the same advantages of an ae…" at bounding box center [204, 81] width 248 height 53
drag, startPoint x: 126, startPoint y: 94, endPoint x: 71, endPoint y: 92, distance: 54.9
click at [125, 94] on p "It’s one of the options for finger pulls, offering the same advantages of an ae…" at bounding box center [204, 81] width 248 height 53
drag, startPoint x: 98, startPoint y: 51, endPoint x: 107, endPoint y: 49, distance: 9.1
click at [107, 49] on h4 "J-Pull Handle" at bounding box center [204, 51] width 248 height 8
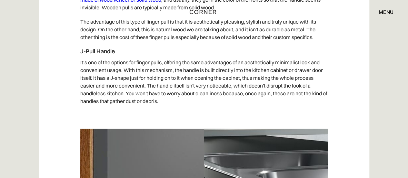
click at [101, 72] on p "It’s one of the options for finger pulls, offering the same advantages of an ae…" at bounding box center [204, 81] width 248 height 53
drag, startPoint x: 84, startPoint y: 51, endPoint x: 110, endPoint y: 52, distance: 25.8
click at [110, 52] on h4 "J-Pull Handle" at bounding box center [204, 51] width 248 height 8
click at [106, 73] on p "It’s one of the options for finger pulls, offering the same advantages of an ae…" at bounding box center [204, 81] width 248 height 53
drag, startPoint x: 86, startPoint y: 53, endPoint x: 111, endPoint y: 52, distance: 24.2
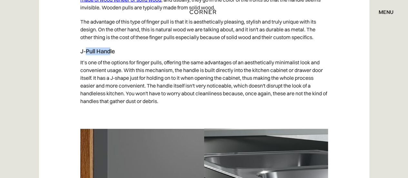
click at [111, 52] on h4 "J-Pull Handle" at bounding box center [204, 51] width 248 height 8
click at [99, 70] on p "It’s one of the options for finger pulls, offering the same advantages of an ae…" at bounding box center [204, 81] width 248 height 53
drag, startPoint x: 83, startPoint y: 51, endPoint x: 125, endPoint y: 55, distance: 42.1
click at [124, 53] on h4 "J-Pull Handle" at bounding box center [204, 51] width 248 height 8
click at [130, 78] on p "It’s one of the options for finger pulls, offering the same advantages of an ae…" at bounding box center [204, 81] width 248 height 53
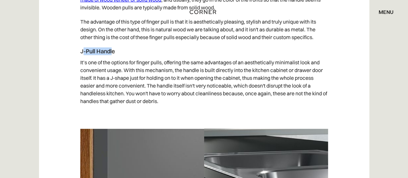
drag, startPoint x: 83, startPoint y: 49, endPoint x: 112, endPoint y: 52, distance: 29.2
click at [112, 52] on h4 "J-Pull Handle" at bounding box center [204, 51] width 248 height 8
click at [89, 93] on p "It’s one of the options for finger pulls, offering the same advantages of an ae…" at bounding box center [204, 81] width 248 height 53
drag, startPoint x: 82, startPoint y: 50, endPoint x: 121, endPoint y: 53, distance: 39.1
click at [121, 53] on h4 "J-Pull Handle" at bounding box center [204, 51] width 248 height 8
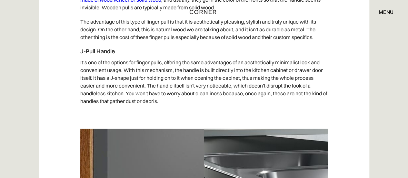
click at [117, 77] on p "It’s one of the options for finger pulls, offering the same advantages of an ae…" at bounding box center [204, 81] width 248 height 53
drag, startPoint x: 97, startPoint y: 53, endPoint x: 116, endPoint y: 55, distance: 19.1
click at [116, 53] on h4 "J-Pull Handle" at bounding box center [204, 51] width 248 height 8
click at [127, 84] on p "It’s one of the options for finger pulls, offering the same advantages of an ae…" at bounding box center [204, 81] width 248 height 53
drag, startPoint x: 83, startPoint y: 51, endPoint x: 108, endPoint y: 53, distance: 25.2
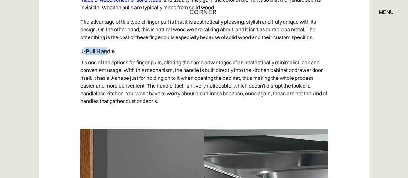
click at [108, 53] on h4 "J-Pull Handle" at bounding box center [204, 51] width 248 height 8
drag, startPoint x: 99, startPoint y: 77, endPoint x: 97, endPoint y: 71, distance: 6.3
click at [99, 78] on p "It’s one of the options for finger pulls, offering the same advantages of an ae…" at bounding box center [204, 81] width 248 height 53
drag, startPoint x: 86, startPoint y: 49, endPoint x: 106, endPoint y: 52, distance: 20.2
click at [106, 52] on h4 "J-Pull Handle" at bounding box center [204, 51] width 248 height 8
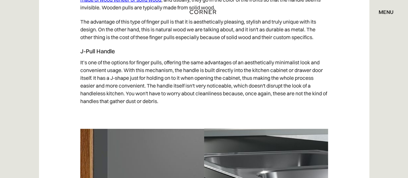
click at [103, 77] on p "It’s one of the options for finger pulls, offering the same advantages of an ae…" at bounding box center [204, 81] width 248 height 53
drag, startPoint x: 88, startPoint y: 52, endPoint x: 106, endPoint y: 51, distance: 18.1
click at [106, 51] on h4 "J-Pull Handle" at bounding box center [204, 51] width 248 height 8
click at [105, 76] on p "It’s one of the options for finger pulls, offering the same advantages of an ae…" at bounding box center [204, 81] width 248 height 53
drag, startPoint x: 90, startPoint y: 51, endPoint x: 114, endPoint y: 54, distance: 24.7
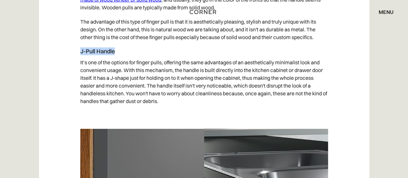
click at [115, 54] on h4 "J-Pull Handle" at bounding box center [204, 51] width 248 height 8
drag, startPoint x: 104, startPoint y: 82, endPoint x: 100, endPoint y: 77, distance: 6.4
click at [104, 82] on p "It’s one of the options for finger pulls, offering the same advantages of an ae…" at bounding box center [204, 81] width 248 height 53
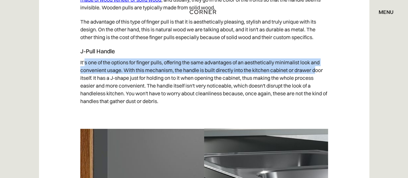
drag, startPoint x: 85, startPoint y: 61, endPoint x: 315, endPoint y: 70, distance: 230.2
click at [315, 70] on p "It’s one of the options for finger pulls, offering the same advantages of an ae…" at bounding box center [204, 81] width 248 height 53
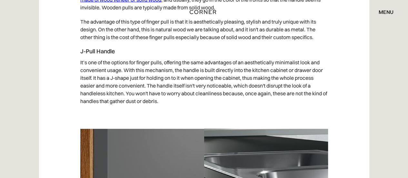
click at [82, 97] on p "It’s one of the options for finger pulls, offering the same advantages of an ae…" at bounding box center [204, 81] width 248 height 53
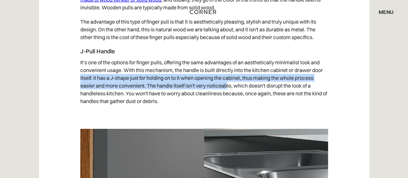
drag, startPoint x: 97, startPoint y: 77, endPoint x: 229, endPoint y: 86, distance: 132.3
click at [229, 85] on p "It’s one of the options for finger pulls, offering the same advantages of an ae…" at bounding box center [204, 81] width 248 height 53
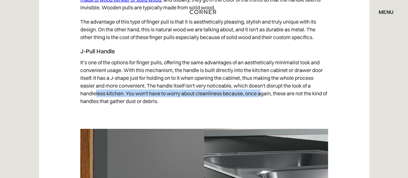
drag, startPoint x: 126, startPoint y: 93, endPoint x: 262, endPoint y: 89, distance: 135.2
click at [262, 89] on p "It’s one of the options for finger pulls, offering the same advantages of an ae…" at bounding box center [204, 81] width 248 height 53
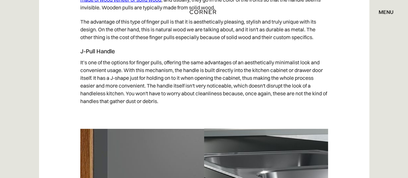
click at [305, 88] on p "It’s one of the options for finger pulls, offering the same advantages of an ae…" at bounding box center [204, 81] width 248 height 53
drag, startPoint x: 154, startPoint y: 100, endPoint x: 186, endPoint y: 100, distance: 31.9
click at [186, 100] on p "It’s one of the options for finger pulls, offering the same advantages of an ae…" at bounding box center [204, 81] width 248 height 53
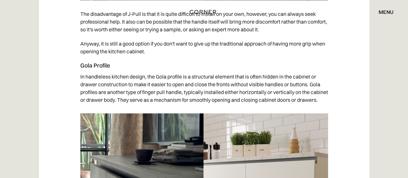
scroll to position [2395, 0]
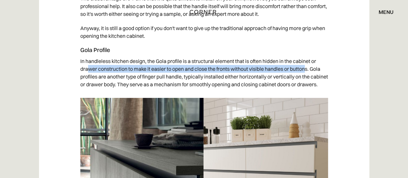
drag, startPoint x: 113, startPoint y: 72, endPoint x: 307, endPoint y: 71, distance: 194.6
click at [307, 71] on p "In handleless kitchen design, the Gola profile is a structural element that is …" at bounding box center [204, 72] width 248 height 37
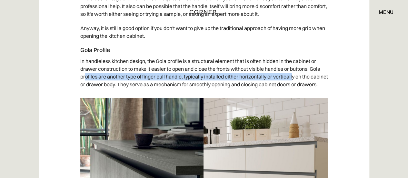
drag, startPoint x: 86, startPoint y: 75, endPoint x: 293, endPoint y: 76, distance: 206.8
click at [293, 76] on p "In handleless kitchen design, the Gola profile is a structural element that is …" at bounding box center [204, 72] width 248 height 37
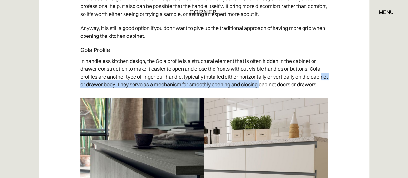
drag, startPoint x: 90, startPoint y: 83, endPoint x: 278, endPoint y: 84, distance: 187.8
click at [280, 84] on p "In handleless kitchen design, the Gola profile is a structural element that is …" at bounding box center [204, 72] width 248 height 37
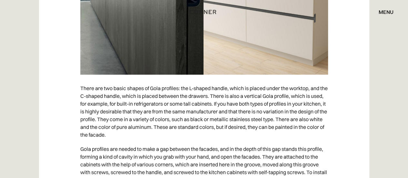
scroll to position [2634, 0]
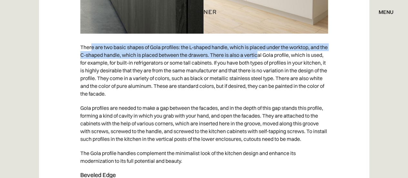
drag, startPoint x: 92, startPoint y: 55, endPoint x: 268, endPoint y: 62, distance: 176.0
click at [268, 62] on p "There are two basic shapes of Gola profiles: the L-shaped handle, which is plac…" at bounding box center [204, 70] width 248 height 61
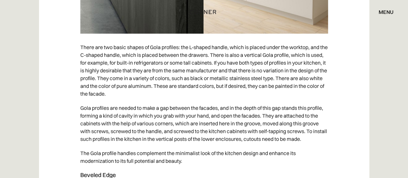
click at [142, 91] on p "There are two basic shapes of Gola profiles: the L-shaped handle, which is plac…" at bounding box center [204, 70] width 248 height 61
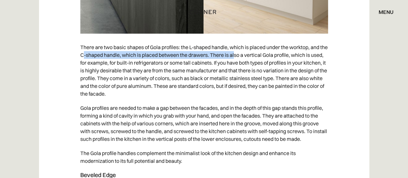
drag, startPoint x: 128, startPoint y: 65, endPoint x: 243, endPoint y: 61, distance: 114.9
click at [243, 61] on p "There are two basic shapes of Gola profiles: the L-shaped handle, which is plac…" at bounding box center [204, 70] width 248 height 61
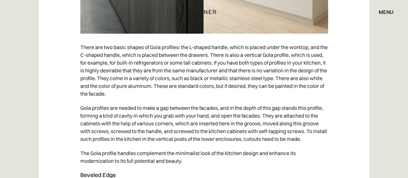
click at [213, 81] on p "There are two basic shapes of Gola profiles: the L-shaped handle, which is plac…" at bounding box center [204, 70] width 248 height 61
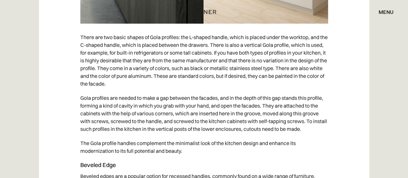
scroll to position [2649, 0]
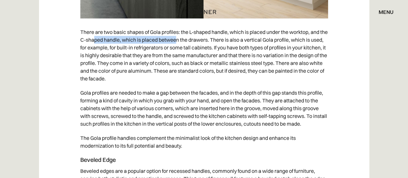
drag, startPoint x: 155, startPoint y: 47, endPoint x: 195, endPoint y: 48, distance: 40.0
click at [188, 47] on p "There are two basic shapes of Gola profiles: the L-shaped handle, which is plac…" at bounding box center [204, 55] width 248 height 61
click at [214, 55] on p "There are two basic shapes of Gola profiles: the L-shaped handle, which is plac…" at bounding box center [204, 55] width 248 height 61
drag, startPoint x: 118, startPoint y: 48, endPoint x: 245, endPoint y: 46, distance: 126.5
click at [244, 46] on p "There are two basic shapes of Gola profiles: the L-shaped handle, which is plac…" at bounding box center [204, 55] width 248 height 61
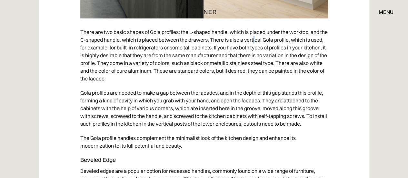
click at [263, 46] on p "There are two basic shapes of Gola profiles: the L-shaped handle, which is plac…" at bounding box center [204, 55] width 248 height 61
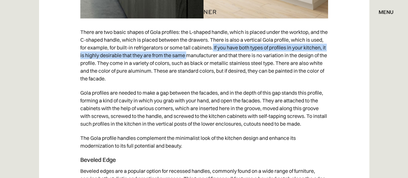
drag, startPoint x: 250, startPoint y: 55, endPoint x: 193, endPoint y: 72, distance: 59.6
click at [211, 66] on p "There are two basic shapes of Gola profiles: the L-shaped handle, which is plac…" at bounding box center [204, 55] width 248 height 61
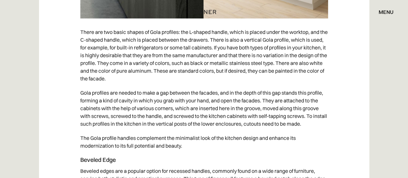
drag, startPoint x: 152, startPoint y: 80, endPoint x: 142, endPoint y: 78, distance: 10.3
click at [151, 80] on p "There are two basic shapes of Gola profiles: the L-shaped handle, which is plac…" at bounding box center [204, 55] width 248 height 61
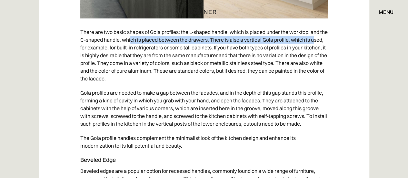
drag, startPoint x: 117, startPoint y: 53, endPoint x: 139, endPoint y: 51, distance: 21.4
click at [139, 51] on p "There are two basic shapes of Gola profiles: the L-shaped handle, which is plac…" at bounding box center [204, 55] width 248 height 61
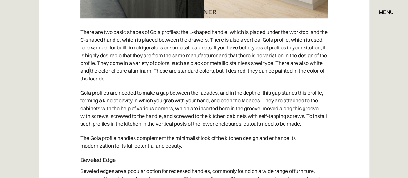
click at [122, 78] on p "There are two basic shapes of Gola profiles: the L-shaped handle, which is plac…" at bounding box center [204, 55] width 248 height 61
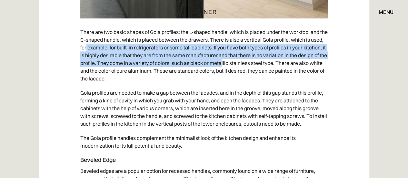
drag, startPoint x: 111, startPoint y: 59, endPoint x: 252, endPoint y: 71, distance: 142.2
click at [252, 71] on p "There are two basic shapes of Gola profiles: the L-shaped handle, which is plac…" at bounding box center [204, 55] width 248 height 61
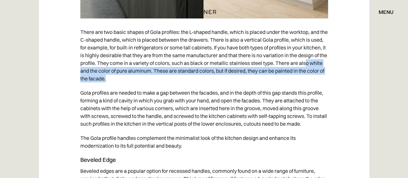
drag, startPoint x: 100, startPoint y: 78, endPoint x: 138, endPoint y: 85, distance: 38.4
click at [138, 85] on p "There are two basic shapes of Gola profiles: the L-shaped handle, which is plac…" at bounding box center [204, 55] width 248 height 61
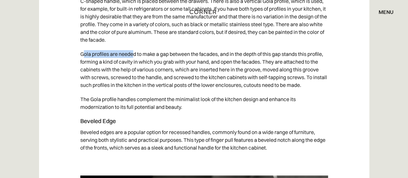
drag, startPoint x: 84, startPoint y: 64, endPoint x: 116, endPoint y: 74, distance: 34.3
click at [132, 62] on p "Gola profiles are needed to make a gap between the facades, and in the depth of…" at bounding box center [204, 69] width 248 height 45
click at [102, 88] on p "Gola profiles are needed to make a gap between the facades, and in the depth of…" at bounding box center [204, 69] width 248 height 45
drag, startPoint x: 87, startPoint y: 64, endPoint x: 131, endPoint y: 65, distance: 43.9
click at [131, 65] on p "Gola profiles are needed to make a gap between the facades, and in the depth of…" at bounding box center [204, 69] width 248 height 45
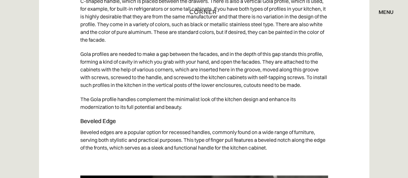
drag, startPoint x: 112, startPoint y: 93, endPoint x: 100, endPoint y: 76, distance: 19.7
click at [112, 90] on p "Gola profiles are needed to make a gap between the facades, and in the depth of…" at bounding box center [204, 69] width 248 height 45
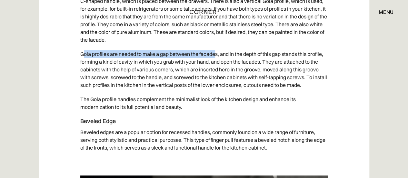
drag, startPoint x: 83, startPoint y: 64, endPoint x: 216, endPoint y: 59, distance: 132.4
click at [216, 59] on p "Gola profiles are needed to make a gap between the facades, and in the depth of…" at bounding box center [204, 69] width 248 height 45
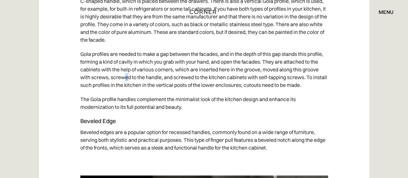
click at [126, 83] on p "Gola profiles are needed to make a gap between the facades, and in the depth of…" at bounding box center [204, 69] width 248 height 45
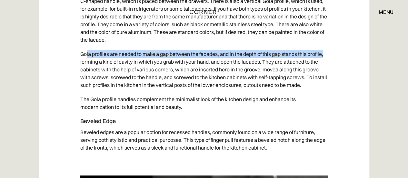
drag, startPoint x: 88, startPoint y: 63, endPoint x: 326, endPoint y: 63, distance: 237.5
click at [326, 63] on p "Gola profiles are needed to make a gap between the facades, and in the depth of…" at bounding box center [204, 69] width 248 height 45
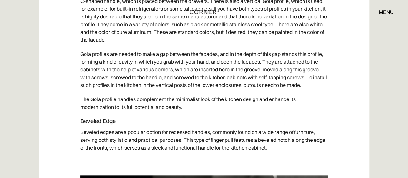
click at [182, 82] on p "Gola profiles are needed to make a gap between the facades, and in the depth of…" at bounding box center [204, 69] width 248 height 45
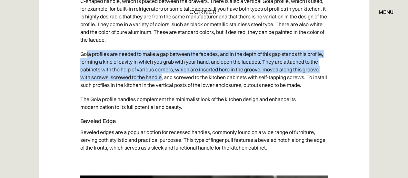
drag, startPoint x: 94, startPoint y: 64, endPoint x: 157, endPoint y: 85, distance: 65.8
click at [161, 85] on p "Gola profiles are needed to make a gap between the facades, and in the depth of…" at bounding box center [204, 69] width 248 height 45
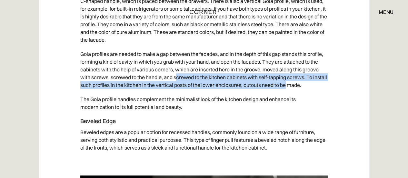
drag, startPoint x: 192, startPoint y: 84, endPoint x: 288, endPoint y: 96, distance: 96.3
click at [288, 92] on p "Gola profiles are needed to make a gap between the facades, and in the depth of…" at bounding box center [204, 69] width 248 height 45
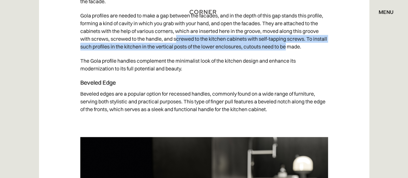
scroll to position [2731, 0]
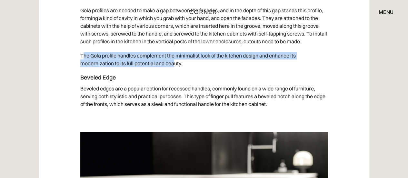
drag, startPoint x: 84, startPoint y: 64, endPoint x: 175, endPoint y: 68, distance: 91.1
click at [175, 68] on p "The Gola profile handles complement the minimalist look of the kitchen design a…" at bounding box center [204, 59] width 248 height 22
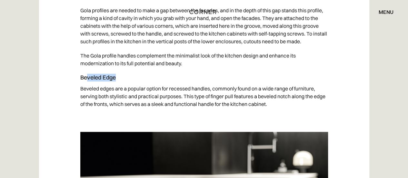
drag, startPoint x: 111, startPoint y: 86, endPoint x: 114, endPoint y: 88, distance: 4.1
click at [116, 81] on h4 "Beveled Edge" at bounding box center [204, 78] width 248 height 8
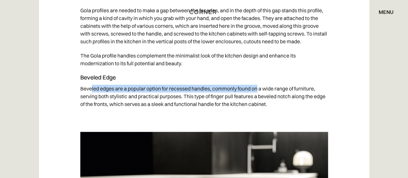
drag, startPoint x: 92, startPoint y: 98, endPoint x: 259, endPoint y: 97, distance: 166.5
click at [259, 97] on p "Beveled edges are a popular option for recessed handles, commonly found on a wi…" at bounding box center [204, 96] width 248 height 30
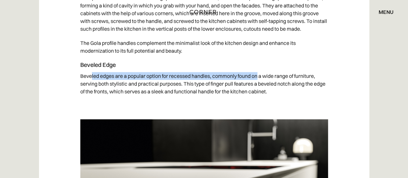
scroll to position [2749, 0]
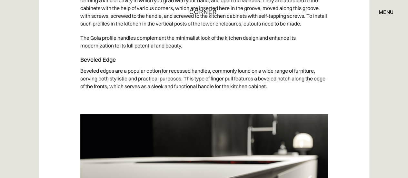
click at [93, 91] on p "Beveled edges are a popular option for recessed handles, commonly found on a wi…" at bounding box center [204, 79] width 248 height 30
drag, startPoint x: 86, startPoint y: 80, endPoint x: 134, endPoint y: 78, distance: 48.8
click at [108, 78] on p "Beveled edges are a popular option for recessed handles, commonly found on a wi…" at bounding box center [204, 79] width 248 height 30
click at [144, 80] on p "Beveled edges are a popular option for recessed handles, commonly found on a wi…" at bounding box center [204, 79] width 248 height 30
drag, startPoint x: 86, startPoint y: 65, endPoint x: 114, endPoint y: 84, distance: 34.2
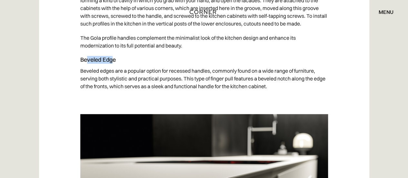
click at [113, 64] on h4 "Beveled Edge" at bounding box center [204, 60] width 248 height 8
click at [114, 85] on p "Beveled edges are a popular option for recessed handles, commonly found on a wi…" at bounding box center [204, 79] width 248 height 30
drag, startPoint x: 87, startPoint y: 68, endPoint x: 107, endPoint y: 65, distance: 20.1
click at [107, 64] on h4 "Beveled Edge" at bounding box center [204, 60] width 248 height 8
click at [101, 89] on p "Beveled edges are a popular option for recessed handles, commonly found on a wi…" at bounding box center [204, 79] width 248 height 30
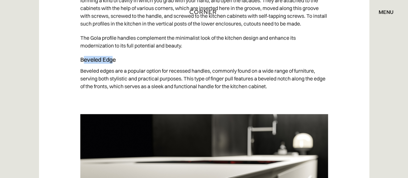
drag, startPoint x: 84, startPoint y: 66, endPoint x: 113, endPoint y: 66, distance: 29.0
click at [113, 64] on h4 "Beveled Edge" at bounding box center [204, 60] width 248 height 8
click at [113, 83] on p "Beveled edges are a popular option for recessed handles, commonly found on a wi…" at bounding box center [204, 79] width 248 height 30
drag, startPoint x: 85, startPoint y: 67, endPoint x: 109, endPoint y: 65, distance: 24.3
click at [109, 64] on h4 "Beveled Edge" at bounding box center [204, 60] width 248 height 8
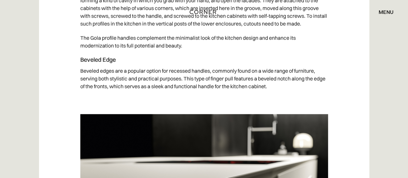
click at [101, 77] on p "Beveled edges are a popular option for recessed handles, commonly found on a wi…" at bounding box center [204, 79] width 248 height 30
drag, startPoint x: 85, startPoint y: 68, endPoint x: 140, endPoint y: 94, distance: 61.2
click at [117, 85] on p "Beveled edges are a popular option for recessed handles, commonly found on a wi…" at bounding box center [204, 79] width 248 height 30
drag, startPoint x: 84, startPoint y: 67, endPoint x: 111, endPoint y: 67, distance: 26.5
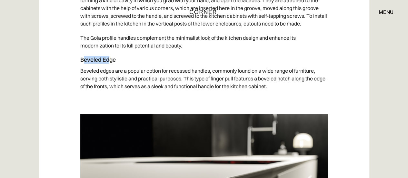
click at [111, 64] on h4 "Beveled Edge" at bounding box center [204, 60] width 248 height 8
click at [93, 85] on p "Beveled edges are a popular option for recessed handles, commonly found on a wi…" at bounding box center [204, 79] width 248 height 30
drag, startPoint x: 85, startPoint y: 68, endPoint x: 112, endPoint y: 66, distance: 27.2
click at [112, 64] on h4 "Beveled Edge" at bounding box center [204, 60] width 248 height 8
click at [95, 91] on p "Beveled edges are a popular option for recessed handles, commonly found on a wi…" at bounding box center [204, 79] width 248 height 30
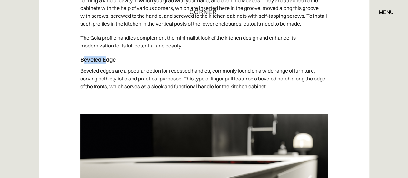
drag, startPoint x: 84, startPoint y: 67, endPoint x: 106, endPoint y: 71, distance: 22.7
drag, startPoint x: 107, startPoint y: 83, endPoint x: 106, endPoint y: 86, distance: 3.3
click at [107, 83] on p "Beveled edges are a popular option for recessed handles, commonly found on a wi…" at bounding box center [204, 79] width 248 height 30
drag, startPoint x: 85, startPoint y: 66, endPoint x: 110, endPoint y: 70, distance: 26.1
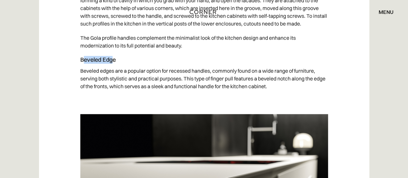
click at [113, 64] on h4 "Beveled Edge" at bounding box center [204, 60] width 248 height 8
click at [101, 82] on p "Beveled edges are a popular option for recessed handles, commonly found on a wi…" at bounding box center [204, 79] width 248 height 30
drag, startPoint x: 85, startPoint y: 68, endPoint x: 110, endPoint y: 66, distance: 25.2
click at [110, 64] on h4 "Beveled Edge" at bounding box center [204, 60] width 248 height 8
click at [97, 85] on p "Beveled edges are a popular option for recessed handles, commonly found on a wi…" at bounding box center [204, 79] width 248 height 30
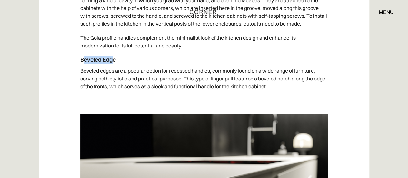
drag, startPoint x: 85, startPoint y: 65, endPoint x: 112, endPoint y: 66, distance: 27.1
click at [112, 64] on h4 "Beveled Edge" at bounding box center [204, 60] width 248 height 8
click at [89, 74] on p "Beveled edges are a popular option for recessed handles, commonly found on a wi…" at bounding box center [204, 79] width 248 height 30
drag, startPoint x: 85, startPoint y: 66, endPoint x: 110, endPoint y: 66, distance: 24.5
click at [110, 64] on h4 "Beveled Edge" at bounding box center [204, 60] width 248 height 8
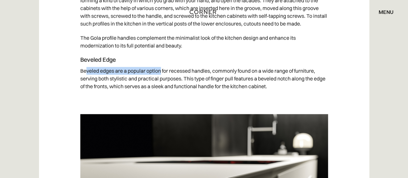
drag, startPoint x: 85, startPoint y: 77, endPoint x: 153, endPoint y: 79, distance: 68.1
click at [161, 77] on p "Beveled edges are a popular option for recessed handles, commonly found on a wi…" at bounding box center [204, 79] width 248 height 30
click at [131, 86] on p "Beveled edges are a popular option for recessed handles, commonly found on a wi…" at bounding box center [204, 79] width 248 height 30
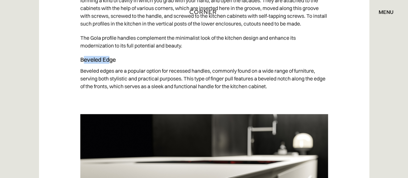
drag, startPoint x: 84, startPoint y: 67, endPoint x: 110, endPoint y: 67, distance: 26.1
click at [110, 64] on h4 "Beveled Edge" at bounding box center [204, 60] width 248 height 8
click at [141, 74] on p "Beveled edges are a popular option for recessed handles, commonly found on a wi…" at bounding box center [204, 79] width 248 height 30
drag, startPoint x: 85, startPoint y: 67, endPoint x: 114, endPoint y: 65, distance: 29.8
click at [114, 64] on h4 "Beveled Edge" at bounding box center [204, 60] width 248 height 8
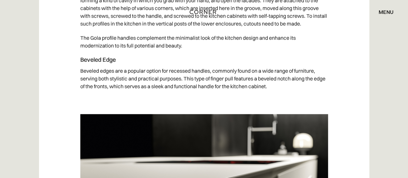
click at [101, 82] on p "Beveled edges are a popular option for recessed handles, commonly found on a wi…" at bounding box center [204, 79] width 248 height 30
drag, startPoint x: 84, startPoint y: 67, endPoint x: 110, endPoint y: 67, distance: 26.5
click at [110, 64] on h4 "Beveled Edge" at bounding box center [204, 60] width 248 height 8
click at [87, 80] on p "Beveled edges are a popular option for recessed handles, commonly found on a wi…" at bounding box center [204, 79] width 248 height 30
drag, startPoint x: 85, startPoint y: 67, endPoint x: 116, endPoint y: 67, distance: 30.3
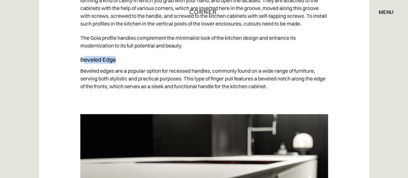
click at [116, 64] on h4 "Beveled Edge" at bounding box center [204, 60] width 248 height 8
click at [105, 89] on p "Beveled edges are a popular option for recessed handles, commonly found on a wi…" at bounding box center [204, 79] width 248 height 30
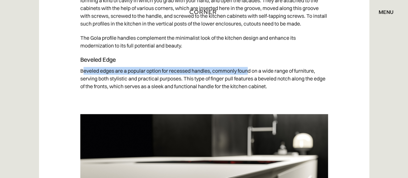
drag, startPoint x: 83, startPoint y: 77, endPoint x: 250, endPoint y: 80, distance: 167.8
click at [250, 80] on p "Beveled edges are a popular option for recessed handles, commonly found on a wi…" at bounding box center [204, 79] width 248 height 30
click at [87, 78] on p "Beveled edges are a popular option for recessed handles, commonly found on a wi…" at bounding box center [204, 79] width 248 height 30
drag, startPoint x: 89, startPoint y: 76, endPoint x: 265, endPoint y: 78, distance: 175.5
click at [265, 78] on p "Beveled edges are a popular option for recessed handles, commonly found on a wi…" at bounding box center [204, 79] width 248 height 30
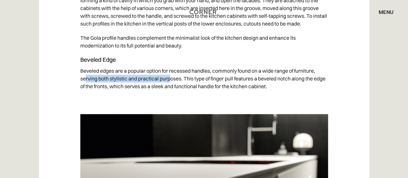
drag, startPoint x: 87, startPoint y: 86, endPoint x: 169, endPoint y: 86, distance: 82.3
click at [169, 86] on p "Beveled edges are a popular option for recessed handles, commonly found on a wi…" at bounding box center [204, 79] width 248 height 30
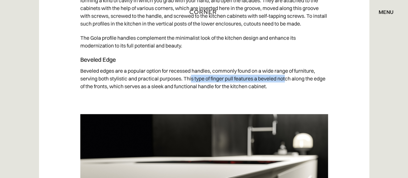
drag, startPoint x: 191, startPoint y: 86, endPoint x: 287, endPoint y: 85, distance: 96.2
click at [287, 85] on p "Beveled edges are a popular option for recessed handles, commonly found on a wi…" at bounding box center [204, 79] width 248 height 30
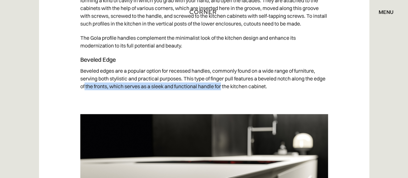
drag, startPoint x: 84, startPoint y: 94, endPoint x: 222, endPoint y: 95, distance: 137.8
click at [222, 93] on p "Beveled edges are a popular option for recessed handles, commonly found on a wi…" at bounding box center [204, 79] width 248 height 30
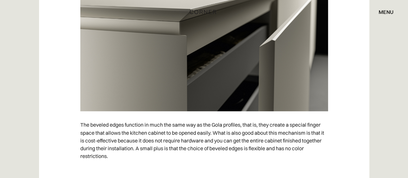
scroll to position [2993, 0]
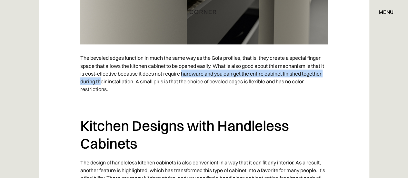
drag, startPoint x: 108, startPoint y: 89, endPoint x: 179, endPoint y: 86, distance: 71.1
click at [180, 84] on p "The beveled edges function in much the same way as the Gola profiles, that is, …" at bounding box center [204, 73] width 248 height 45
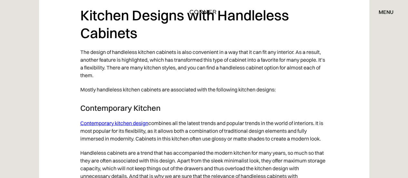
scroll to position [3113, 0]
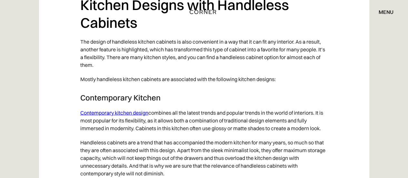
drag, startPoint x: 106, startPoint y: 46, endPoint x: 139, endPoint y: 52, distance: 34.2
click at [107, 45] on p "The design of handleless kitchen cabinets is also convenient in a way that it c…" at bounding box center [204, 53] width 248 height 37
drag, startPoint x: 158, startPoint y: 86, endPoint x: 212, endPoint y: 75, distance: 54.4
click at [158, 85] on p "Mostly handleless kitchen cabinets are associated with the following kitchen de…" at bounding box center [204, 79] width 248 height 14
drag, startPoint x: 85, startPoint y: 48, endPoint x: 138, endPoint y: 49, distance: 53.2
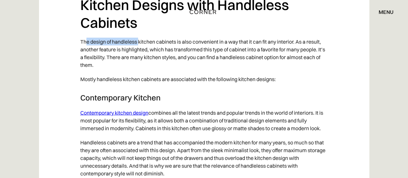
click at [138, 49] on p "The design of handleless kitchen cabinets is also convenient in a way that it c…" at bounding box center [204, 53] width 248 height 37
click at [126, 72] on p "The design of handleless kitchen cabinets is also convenient in a way that it c…" at bounding box center [204, 53] width 248 height 37
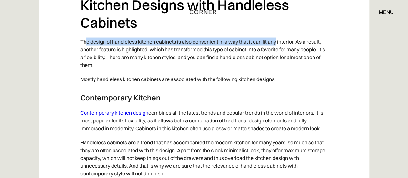
drag, startPoint x: 103, startPoint y: 50, endPoint x: 277, endPoint y: 51, distance: 173.6
click at [277, 51] on p "The design of handleless kitchen cabinets is also convenient in a way that it c…" at bounding box center [204, 53] width 248 height 37
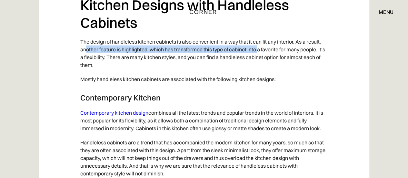
drag, startPoint x: 85, startPoint y: 58, endPoint x: 248, endPoint y: 57, distance: 163.3
click at [258, 56] on p "The design of handleless kitchen cabinets is also convenient in a way that it c…" at bounding box center [204, 53] width 248 height 37
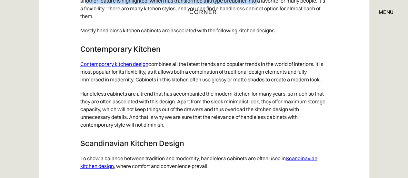
scroll to position [3167, 0]
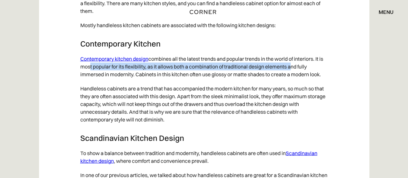
drag, startPoint x: 118, startPoint y: 75, endPoint x: 210, endPoint y: 76, distance: 92.0
click at [291, 74] on p "Contemporary kitchen design combines all the latest trends and popular trends i…" at bounding box center [204, 67] width 248 height 30
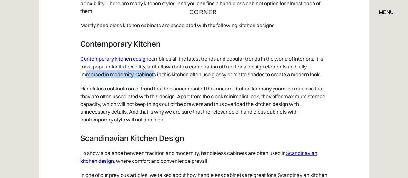
drag, startPoint x: 81, startPoint y: 81, endPoint x: 152, endPoint y: 83, distance: 70.4
click at [152, 81] on p "Contemporary kitchen design combines all the latest trends and popular trends i…" at bounding box center [204, 67] width 248 height 30
click at [166, 81] on p "Contemporary kitchen design combines all the latest trends and popular trends i…" at bounding box center [204, 67] width 248 height 30
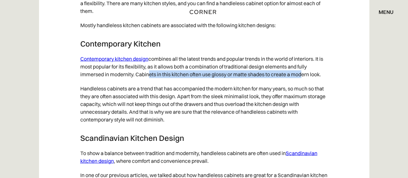
drag, startPoint x: 148, startPoint y: 82, endPoint x: 299, endPoint y: 83, distance: 150.7
click at [299, 81] on p "Contemporary kitchen design combines all the latest trends and popular trends i…" at bounding box center [204, 67] width 248 height 30
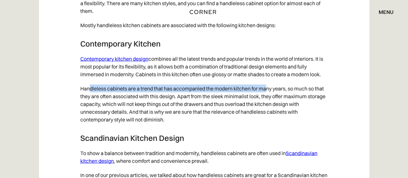
drag, startPoint x: 90, startPoint y: 93, endPoint x: 237, endPoint y: 89, distance: 147.2
click at [265, 93] on p "Handleless cabinets are a trend that has accompanied the modern kitchen for man…" at bounding box center [204, 103] width 248 height 45
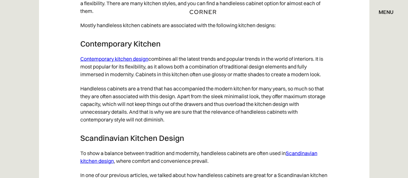
click at [239, 81] on p "Contemporary kitchen design combines all the latest trends and popular trends i…" at bounding box center [204, 67] width 248 height 30
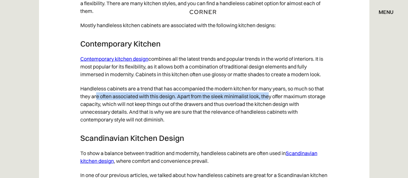
drag, startPoint x: 97, startPoint y: 102, endPoint x: 270, endPoint y: 104, distance: 172.9
click at [270, 104] on p "Handleless cabinets are a trend that has accompanied the modern kitchen for man…" at bounding box center [204, 103] width 248 height 45
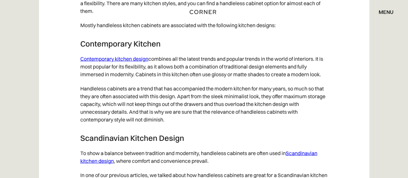
click at [244, 95] on p "Handleless cabinets are a trend that has accompanied the modern kitchen for man…" at bounding box center [204, 103] width 248 height 45
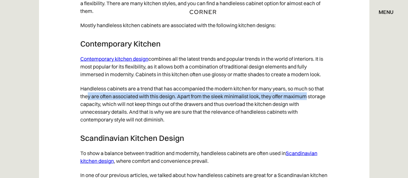
drag, startPoint x: 127, startPoint y: 103, endPoint x: 259, endPoint y: 108, distance: 132.1
click at [307, 104] on p "Handleless cabinets are a trend that has accompanied the modern kitchen for man…" at bounding box center [204, 103] width 248 height 45
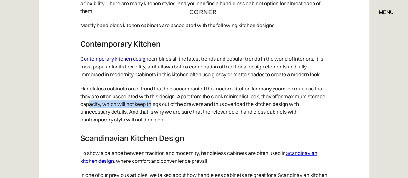
drag, startPoint x: 93, startPoint y: 113, endPoint x: 163, endPoint y: 114, distance: 69.4
click at [160, 113] on p "Handleless cabinets are a trend that has accompanied the modern kitchen for man…" at bounding box center [204, 103] width 248 height 45
click at [163, 114] on p "Handleless cabinets are a trend that has accompanied the modern kitchen for man…" at bounding box center [204, 103] width 248 height 45
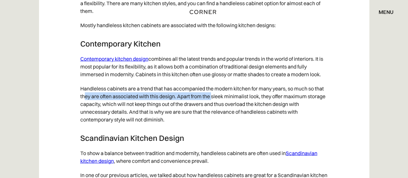
drag, startPoint x: 86, startPoint y: 103, endPoint x: 214, endPoint y: 106, distance: 128.1
click at [212, 105] on p "Handleless cabinets are a trend that has accompanied the modern kitchen for man…" at bounding box center [204, 103] width 248 height 45
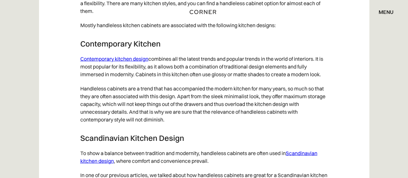
click at [239, 117] on p "Handleless cabinets are a trend that has accompanied the modern kitchen for man…" at bounding box center [204, 103] width 248 height 45
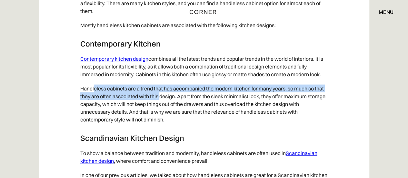
drag, startPoint x: 94, startPoint y: 96, endPoint x: 176, endPoint y: 106, distance: 83.2
click at [161, 102] on p "Handleless cabinets are a trend that has accompanied the modern kitchen for man…" at bounding box center [204, 103] width 248 height 45
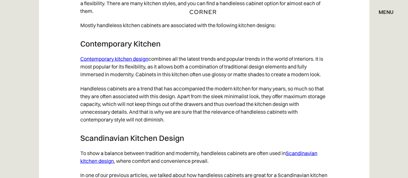
click at [179, 107] on p "Handleless cabinets are a trend that has accompanied the modern kitchen for man…" at bounding box center [204, 103] width 248 height 45
drag, startPoint x: 85, startPoint y: 96, endPoint x: 129, endPoint y: 95, distance: 44.2
click at [120, 93] on p "Handleless cabinets are a trend that has accompanied the modern kitchen for man…" at bounding box center [204, 103] width 248 height 45
click at [131, 96] on p "Handleless cabinets are a trend that has accompanied the modern kitchen for man…" at bounding box center [204, 103] width 248 height 45
drag, startPoint x: 87, startPoint y: 93, endPoint x: 128, endPoint y: 95, distance: 41.0
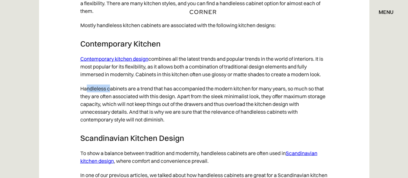
click at [127, 95] on p "Handleless cabinets are a trend that has accompanied the modern kitchen for man…" at bounding box center [204, 103] width 248 height 45
click at [146, 103] on p "Handleless cabinets are a trend that has accompanied the modern kitchen for man…" at bounding box center [204, 103] width 248 height 45
drag, startPoint x: 86, startPoint y: 98, endPoint x: 129, endPoint y: 98, distance: 43.2
click at [126, 98] on p "Handleless cabinets are a trend that has accompanied the modern kitchen for man…" at bounding box center [204, 103] width 248 height 45
click at [149, 103] on p "Handleless cabinets are a trend that has accompanied the modern kitchen for man…" at bounding box center [204, 103] width 248 height 45
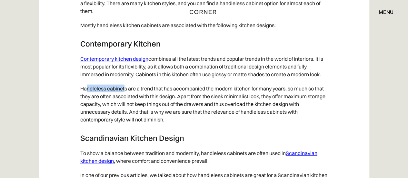
drag, startPoint x: 87, startPoint y: 93, endPoint x: 143, endPoint y: 97, distance: 55.6
click at [130, 95] on p "Handleless cabinets are a trend that has accompanied the modern kitchen for man…" at bounding box center [204, 103] width 248 height 45
click at [144, 97] on p "Handleless cabinets are a trend that has accompanied the modern kitchen for man…" at bounding box center [204, 103] width 248 height 45
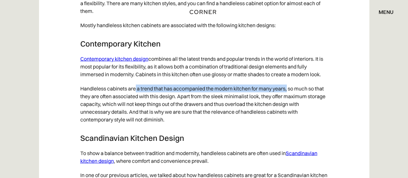
drag, startPoint x: 237, startPoint y: 94, endPoint x: 289, endPoint y: 96, distance: 51.7
click at [289, 96] on p "Handleless cabinets are a trend that has accompanied the modern kitchen for man…" at bounding box center [204, 103] width 248 height 45
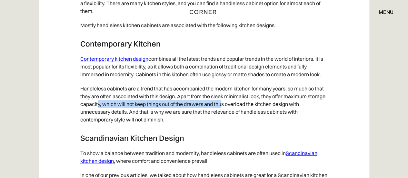
drag, startPoint x: 97, startPoint y: 113, endPoint x: 222, endPoint y: 115, distance: 125.2
click at [222, 115] on p "Handleless cabinets are a trend that has accompanied the modern kitchen for man…" at bounding box center [204, 103] width 248 height 45
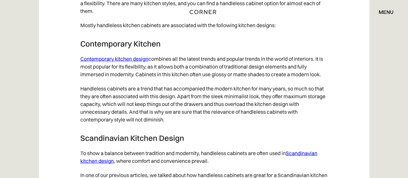
click at [184, 80] on p "Contemporary kitchen design combines all the latest trends and popular trends i…" at bounding box center [204, 67] width 248 height 30
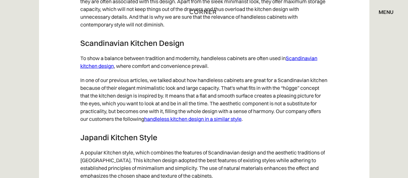
scroll to position [3326, 0]
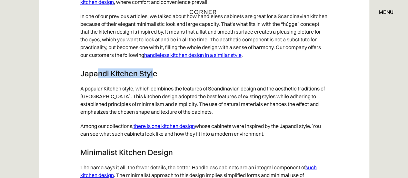
drag, startPoint x: 148, startPoint y: 79, endPoint x: 153, endPoint y: 79, distance: 4.8
click at [153, 78] on h3 "Japandi Kitchen Style" at bounding box center [204, 73] width 248 height 10
click at [111, 113] on p "A popular Kitchen style, which combines the features of Scandinavian design and…" at bounding box center [204, 99] width 248 height 37
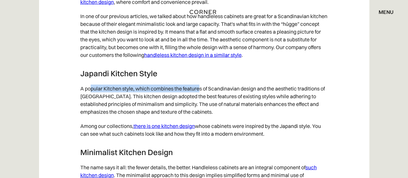
drag, startPoint x: 91, startPoint y: 96, endPoint x: 199, endPoint y: 98, distance: 107.8
click at [199, 98] on p "A popular Kitchen style, which combines the features of Scandinavian design and…" at bounding box center [204, 99] width 248 height 37
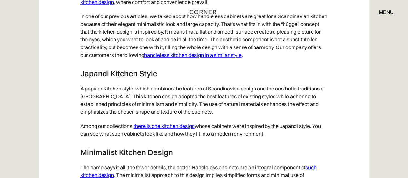
drag, startPoint x: 137, startPoint y: 123, endPoint x: 113, endPoint y: 97, distance: 35.4
click at [137, 119] on p "A popular Kitchen style, which combines the features of Scandinavian design and…" at bounding box center [204, 99] width 248 height 37
drag, startPoint x: 93, startPoint y: 82, endPoint x: 150, endPoint y: 81, distance: 56.8
click at [150, 78] on h3 "Japandi Kitchen Style" at bounding box center [204, 73] width 248 height 10
click at [131, 108] on p "A popular Kitchen style, which combines the features of Scandinavian design and…" at bounding box center [204, 99] width 248 height 37
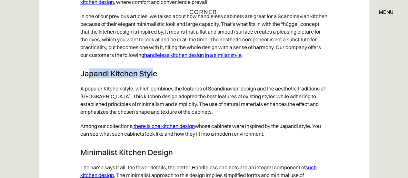
drag, startPoint x: 87, startPoint y: 80, endPoint x: 152, endPoint y: 82, distance: 65.2
click at [152, 78] on h3 "Japandi Kitchen Style" at bounding box center [204, 73] width 248 height 10
drag, startPoint x: 123, startPoint y: 112, endPoint x: 110, endPoint y: 100, distance: 17.3
click at [123, 111] on p "A popular Kitchen style, which combines the features of Scandinavian design and…" at bounding box center [204, 99] width 248 height 37
drag, startPoint x: 85, startPoint y: 80, endPoint x: 151, endPoint y: 82, distance: 66.8
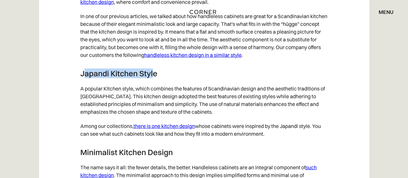
click at [152, 78] on h3 "Japandi Kitchen Style" at bounding box center [204, 73] width 248 height 10
click at [124, 117] on p "A popular Kitchen style, which combines the features of Scandinavian design and…" at bounding box center [204, 99] width 248 height 37
drag, startPoint x: 87, startPoint y: 81, endPoint x: 116, endPoint y: 84, distance: 28.8
click at [101, 78] on h3 "Japandi Kitchen Style" at bounding box center [204, 73] width 248 height 10
click at [120, 78] on h3 "Japandi Kitchen Style" at bounding box center [204, 73] width 248 height 10
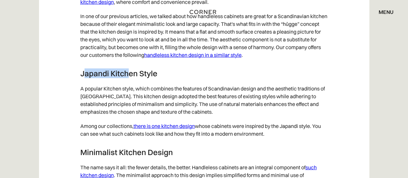
drag, startPoint x: 89, startPoint y: 80, endPoint x: 128, endPoint y: 81, distance: 39.4
click at [128, 78] on h3 "Japandi Kitchen Style" at bounding box center [204, 73] width 248 height 10
click at [130, 78] on h3 "Japandi Kitchen Style" at bounding box center [204, 73] width 248 height 10
drag, startPoint x: 84, startPoint y: 81, endPoint x: 145, endPoint y: 83, distance: 60.7
click at [148, 77] on h3 "Japandi Kitchen Style" at bounding box center [204, 73] width 248 height 10
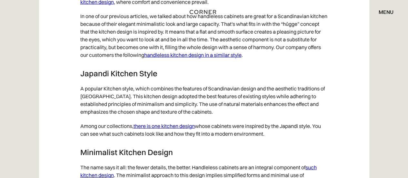
click at [130, 106] on p "A popular Kitchen style, which combines the features of Scandinavian design and…" at bounding box center [204, 99] width 248 height 37
drag, startPoint x: 86, startPoint y: 80, endPoint x: 121, endPoint y: 80, distance: 34.9
click at [120, 78] on h3 "Japandi Kitchen Style" at bounding box center [204, 73] width 248 height 10
drag, startPoint x: 133, startPoint y: 88, endPoint x: 128, endPoint y: 91, distance: 5.7
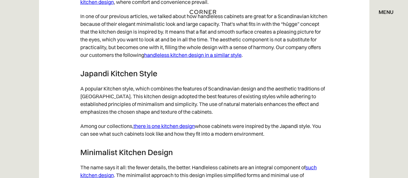
click at [82, 105] on p "A popular Kitchen style, which combines the features of Scandinavian design and…" at bounding box center [204, 99] width 248 height 37
drag, startPoint x: 86, startPoint y: 82, endPoint x: 99, endPoint y: 82, distance: 13.2
click at [99, 78] on h3 "Japandi Kitchen Style" at bounding box center [204, 73] width 248 height 10
click at [101, 106] on p "A popular Kitchen style, which combines the features of Scandinavian design and…" at bounding box center [204, 99] width 248 height 37
drag, startPoint x: 85, startPoint y: 81, endPoint x: 123, endPoint y: 81, distance: 37.4
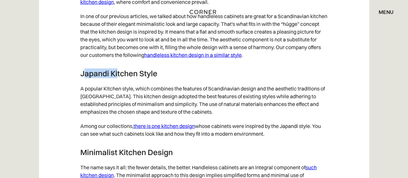
click at [119, 78] on h3 "Japandi Kitchen Style" at bounding box center [204, 73] width 248 height 10
click at [119, 96] on p "A popular Kitchen style, which combines the features of Scandinavian design and…" at bounding box center [204, 99] width 248 height 37
drag, startPoint x: 86, startPoint y: 83, endPoint x: 148, endPoint y: 80, distance: 63.0
click at [148, 78] on h3 "Japandi Kitchen Style" at bounding box center [204, 73] width 248 height 10
click at [109, 109] on p "A popular Kitchen style, which combines the features of Scandinavian design and…" at bounding box center [204, 99] width 248 height 37
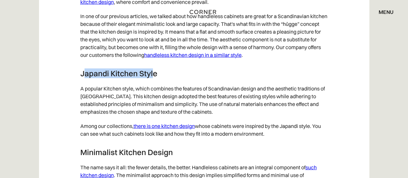
drag, startPoint x: 85, startPoint y: 81, endPoint x: 152, endPoint y: 83, distance: 67.1
click at [152, 78] on h3 "Japandi Kitchen Style" at bounding box center [204, 73] width 248 height 10
click at [125, 106] on p "A popular Kitchen style, which combines the features of Scandinavian design and…" at bounding box center [204, 99] width 248 height 37
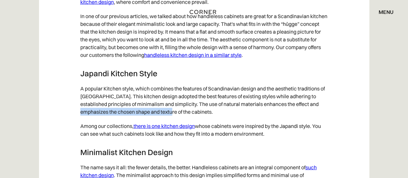
drag, startPoint x: 76, startPoint y: 122, endPoint x: 184, endPoint y: 116, distance: 108.2
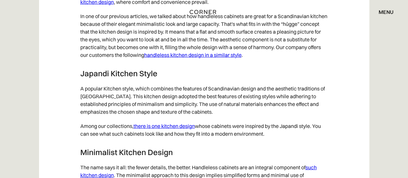
click at [248, 116] on p "A popular Kitchen style, which combines the features of Scandinavian design and…" at bounding box center [204, 99] width 248 height 37
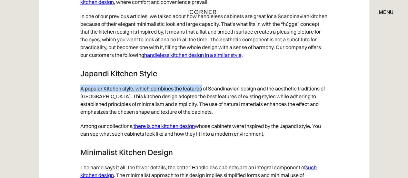
drag, startPoint x: 80, startPoint y: 96, endPoint x: 201, endPoint y: 96, distance: 121.0
click at [201, 96] on p "A popular Kitchen style, which combines the features of Scandinavian design and…" at bounding box center [204, 99] width 248 height 37
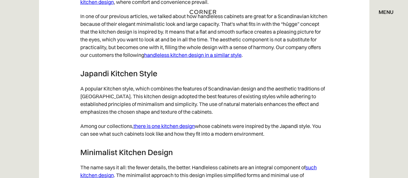
click at [236, 117] on p "A popular Kitchen style, which combines the features of Scandinavian design and…" at bounding box center [204, 99] width 248 height 37
click at [256, 98] on p "A popular Kitchen style, which combines the features of Scandinavian design and…" at bounding box center [204, 99] width 248 height 37
click at [168, 108] on p "A popular Kitchen style, which combines the features of Scandinavian design and…" at bounding box center [204, 99] width 248 height 37
drag, startPoint x: 140, startPoint y: 96, endPoint x: 158, endPoint y: 107, distance: 21.7
click at [148, 95] on p "A popular Kitchen style, which combines the features of Scandinavian design and…" at bounding box center [204, 99] width 248 height 37
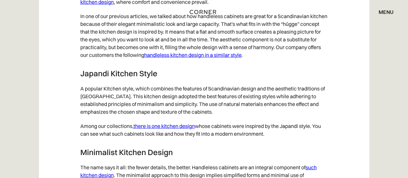
click at [160, 113] on p "A popular Kitchen style, which combines the features of Scandinavian design and…" at bounding box center [204, 99] width 248 height 37
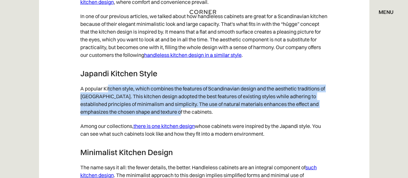
drag, startPoint x: 107, startPoint y: 95, endPoint x: 176, endPoint y: 118, distance: 72.9
click at [180, 117] on p "A popular Kitchen style, which combines the features of Scandinavian design and…" at bounding box center [204, 99] width 248 height 37
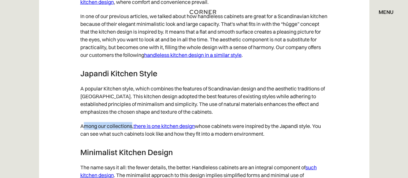
drag, startPoint x: 96, startPoint y: 132, endPoint x: 139, endPoint y: 131, distance: 43.2
click at [131, 134] on p "Among our collections, there is one kitchen design whose cabinets were inspired…" at bounding box center [204, 130] width 248 height 22
click at [267, 107] on p "A popular Kitchen style, which combines the features of Scandinavian design and…" at bounding box center [204, 99] width 248 height 37
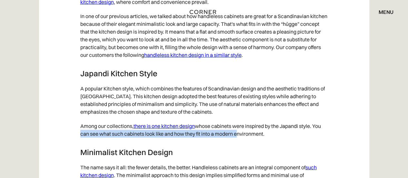
drag, startPoint x: 81, startPoint y: 140, endPoint x: 241, endPoint y: 145, distance: 159.5
click at [238, 141] on p "Among our collections, there is one kitchen design whose cabinets were inspired…" at bounding box center [204, 130] width 248 height 22
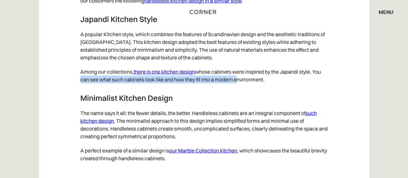
scroll to position [3431, 0]
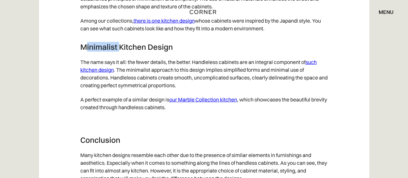
drag, startPoint x: 110, startPoint y: 54, endPoint x: 126, endPoint y: 57, distance: 16.0
click at [122, 52] on h3 "Minimalist Kitchen Design" at bounding box center [204, 47] width 248 height 10
drag, startPoint x: 139, startPoint y: 70, endPoint x: 103, endPoint y: 61, distance: 37.3
click at [139, 70] on p "The name says it all: the fewer details, the better. Handleless cabinets are an…" at bounding box center [204, 73] width 248 height 37
drag, startPoint x: 84, startPoint y: 55, endPoint x: 140, endPoint y: 55, distance: 55.8
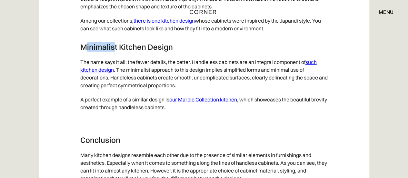
click at [121, 52] on h3 "Minimalist Kitchen Design" at bounding box center [204, 47] width 248 height 10
click at [142, 52] on h3 "Minimalist Kitchen Design" at bounding box center [204, 47] width 248 height 10
drag, startPoint x: 104, startPoint y: 55, endPoint x: 152, endPoint y: 61, distance: 49.0
click at [165, 52] on h3 "Minimalist Kitchen Design" at bounding box center [204, 47] width 248 height 10
click at [86, 52] on h3 "Minimalist Kitchen Design" at bounding box center [204, 47] width 248 height 10
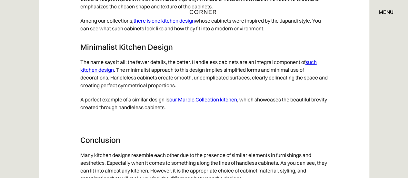
click at [83, 52] on h3 "Minimalist Kitchen Design" at bounding box center [204, 47] width 248 height 10
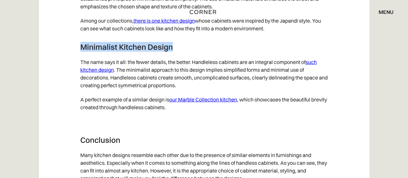
drag, startPoint x: 83, startPoint y: 54, endPoint x: 149, endPoint y: 67, distance: 67.5
click at [151, 52] on h3 "Minimalist Kitchen Design" at bounding box center [204, 47] width 248 height 10
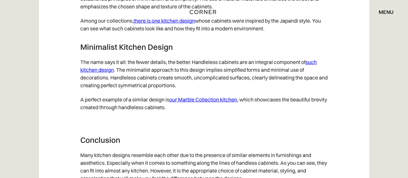
click at [142, 83] on p "The name says it all: the fewer details, the better. Handleless cabinets are an…" at bounding box center [204, 73] width 248 height 37
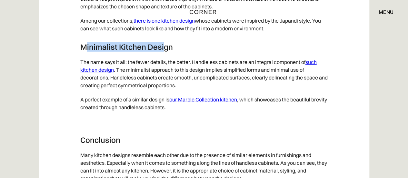
drag, startPoint x: 86, startPoint y: 55, endPoint x: 164, endPoint y: 53, distance: 77.5
click at [164, 52] on h3 "Minimalist Kitchen Design" at bounding box center [204, 47] width 248 height 10
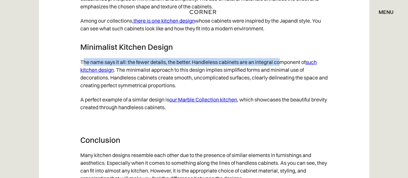
drag, startPoint x: 82, startPoint y: 70, endPoint x: 283, endPoint y: 69, distance: 200.7
click at [283, 69] on p "The name says it all: the fewer details, the better. Handleless cabinets are an…" at bounding box center [204, 73] width 248 height 37
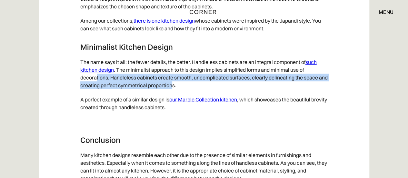
drag, startPoint x: 97, startPoint y: 88, endPoint x: 181, endPoint y: 89, distance: 83.6
click at [181, 89] on p "The name says it all: the fewer details, the better. Handleless cabinets are an…" at bounding box center [204, 73] width 248 height 37
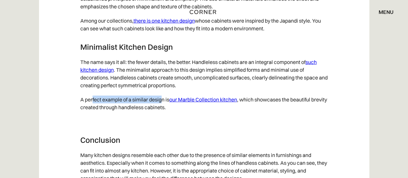
drag, startPoint x: 92, startPoint y: 109, endPoint x: 161, endPoint y: 107, distance: 69.7
click at [161, 107] on p "A perfect example of a similar design is our Marble Collection kitchen , which …" at bounding box center [204, 103] width 248 height 22
click at [245, 125] on p "‍" at bounding box center [204, 121] width 248 height 14
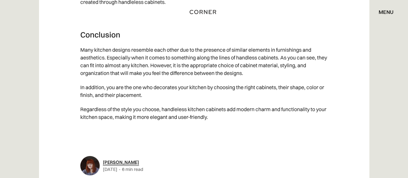
scroll to position [3588, 0]
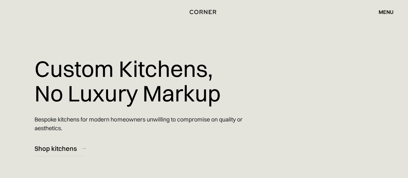
click at [261, 74] on div "Custom Kitchens, No Luxury Markup Bespoke kitchens for modern homeowners unwill…" at bounding box center [152, 78] width 235 height 156
